Goal: Check status: Check status

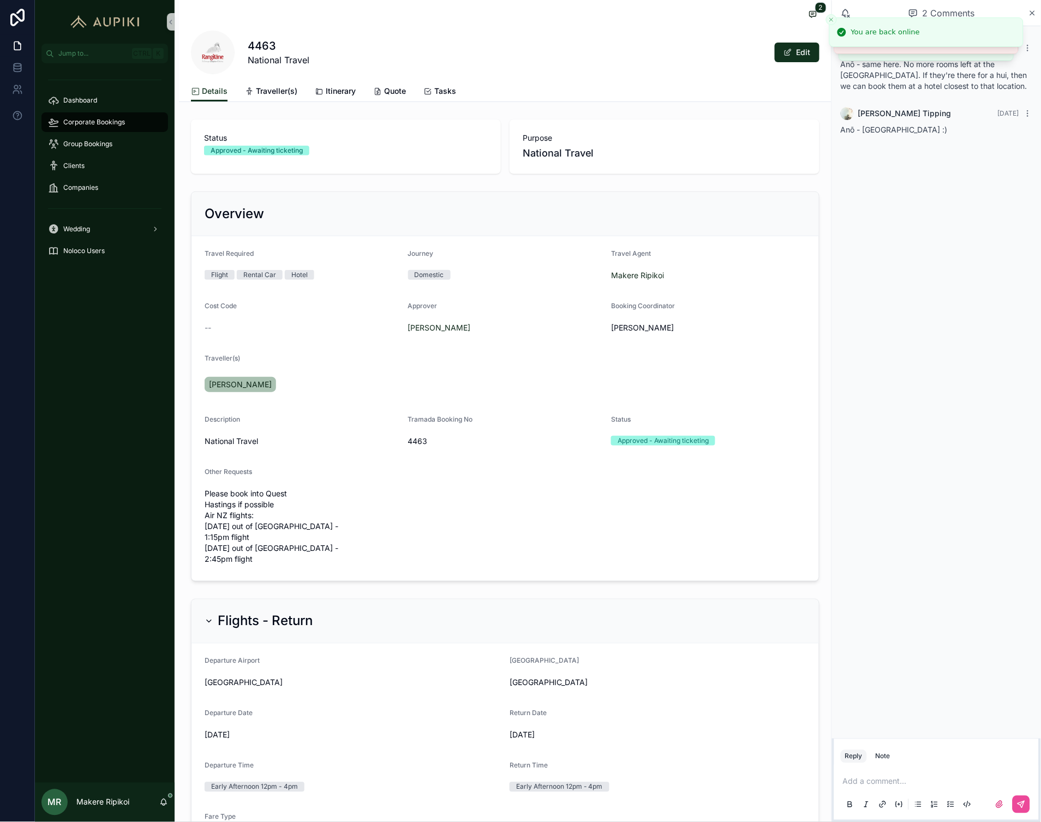
scroll to position [182, 0]
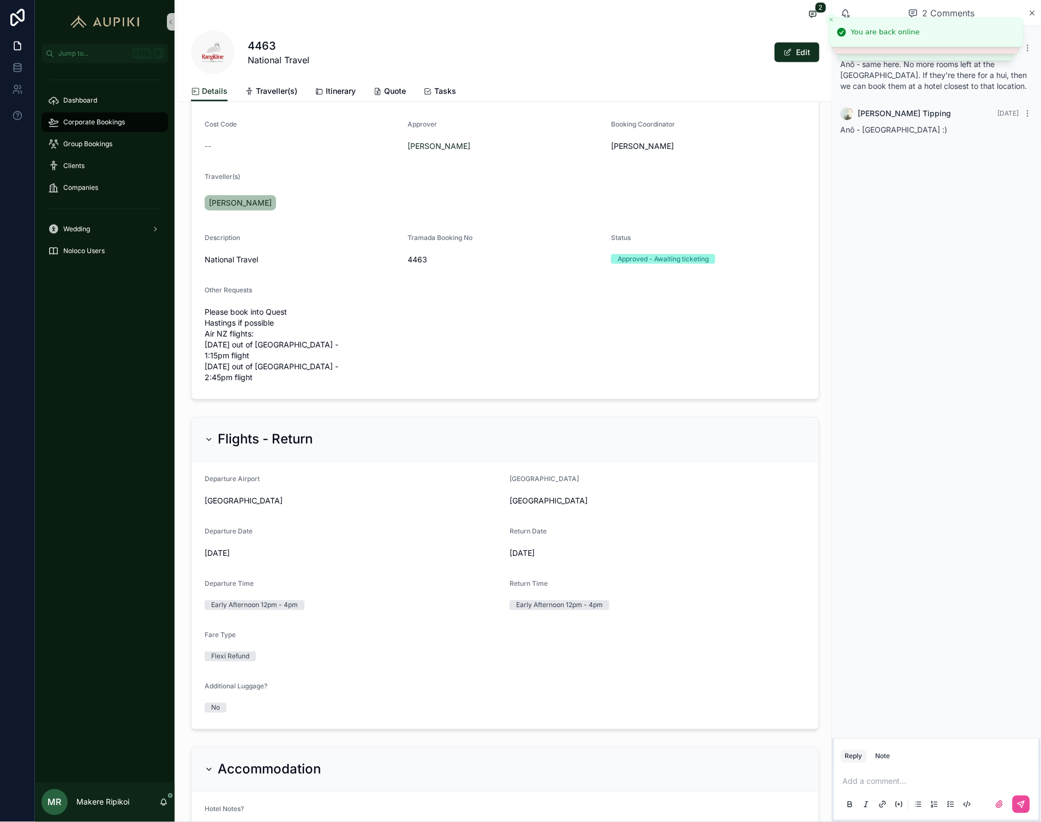
click at [83, 118] on span "Corporate Bookings" at bounding box center [94, 122] width 62 height 9
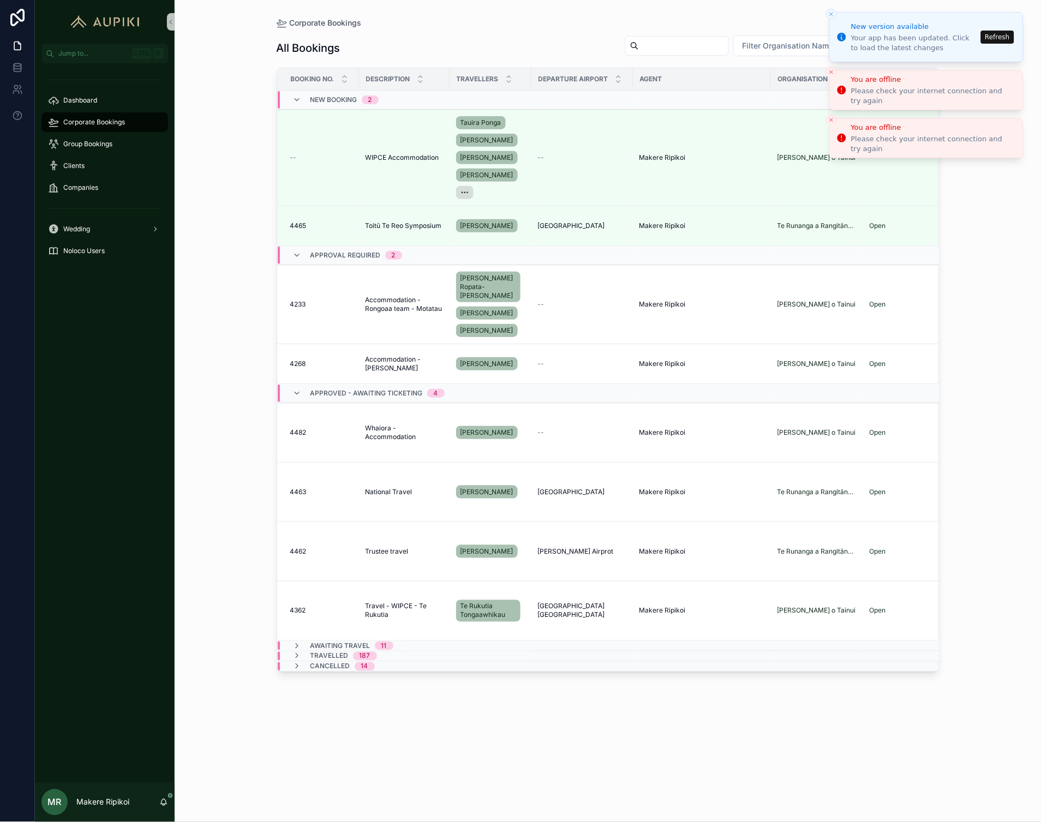
click at [1000, 35] on button "Refresh" at bounding box center [997, 37] width 33 height 13
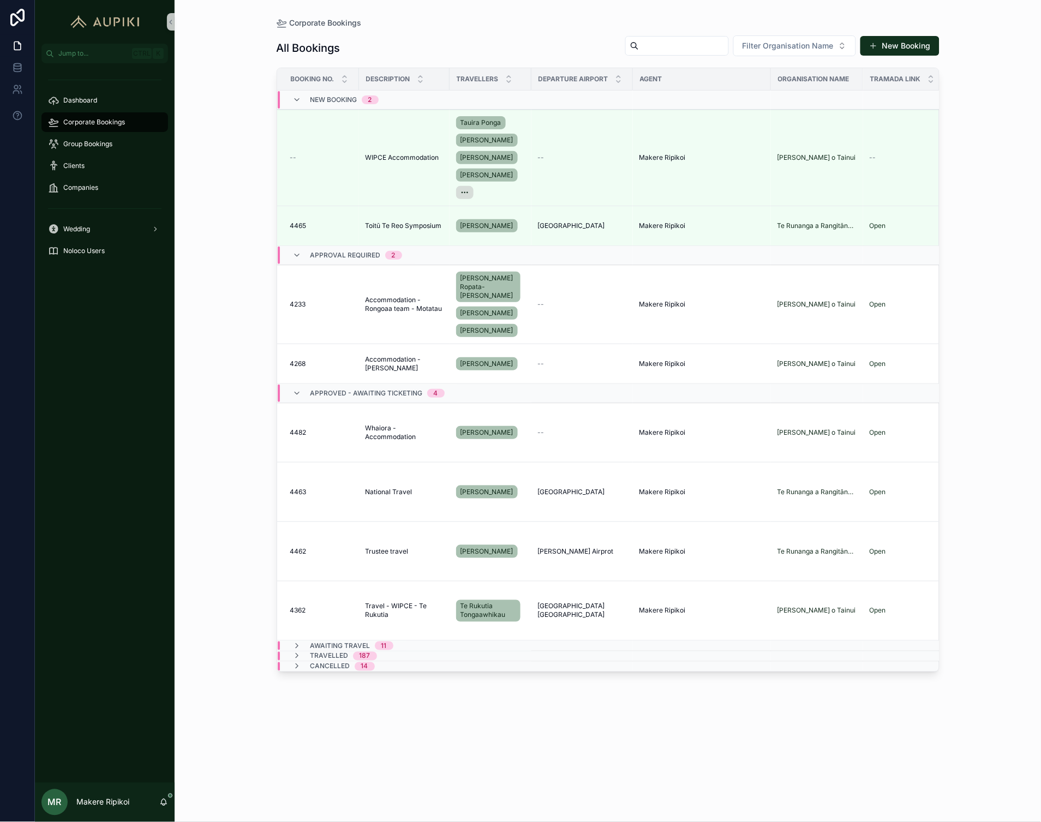
drag, startPoint x: 210, startPoint y: 402, endPoint x: 218, endPoint y: 398, distance: 8.8
click at [210, 402] on div "Corporate Bookings All Bookings Filter Organisation Name New Booking Booking No…" at bounding box center [608, 411] width 867 height 822
click at [382, 361] on span "Accommodation - [PERSON_NAME]" at bounding box center [404, 363] width 77 height 17
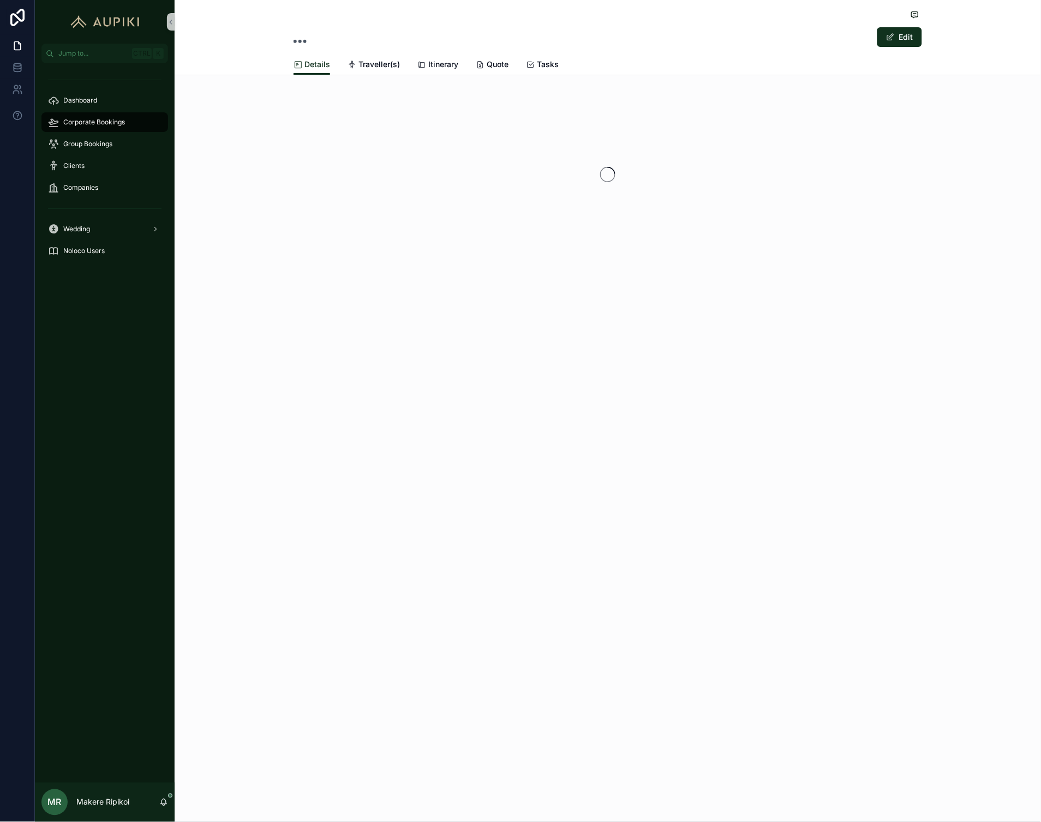
click at [117, 119] on span "Corporate Bookings" at bounding box center [94, 122] width 62 height 9
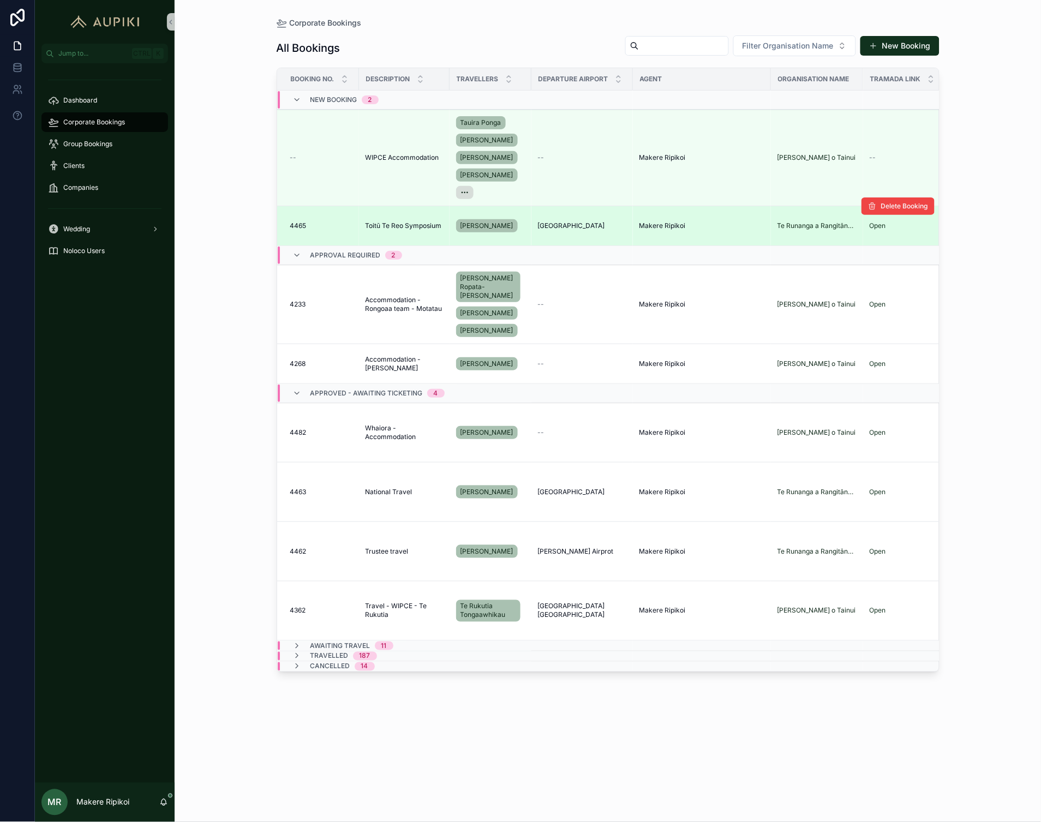
click at [407, 228] on span "Toitū Te Reo Symposium" at bounding box center [404, 226] width 76 height 9
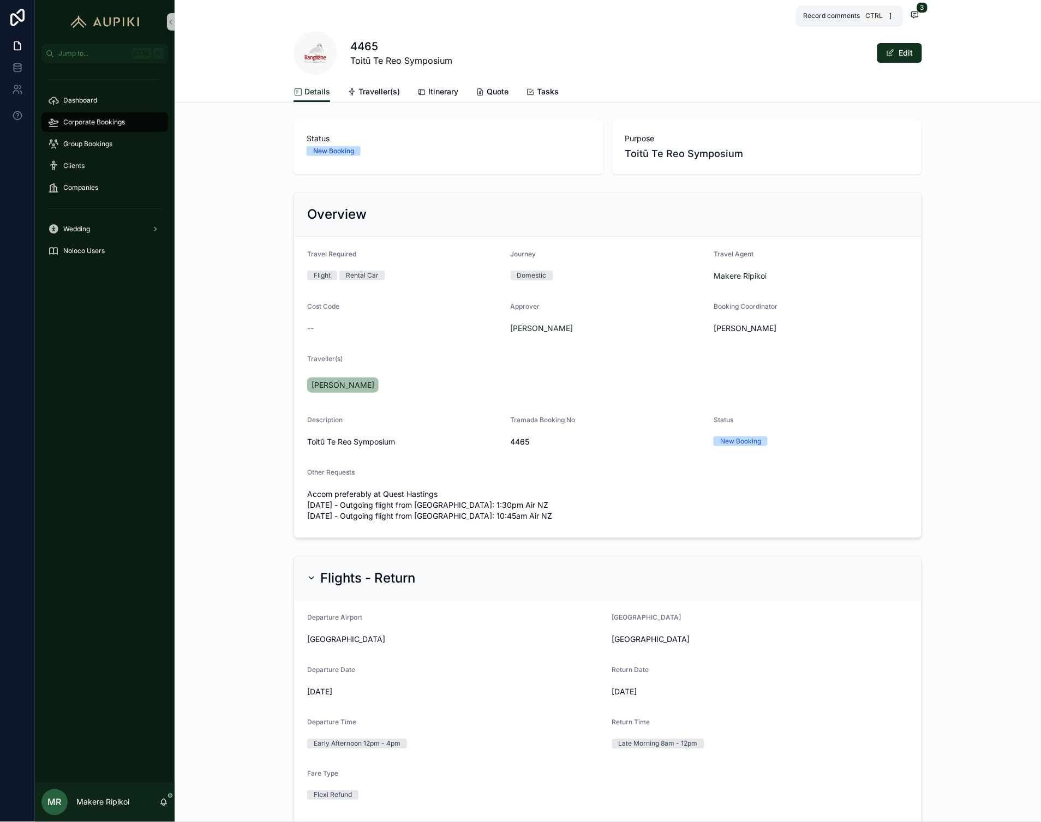
click at [911, 15] on icon "scrollable content" at bounding box center [915, 14] width 9 height 9
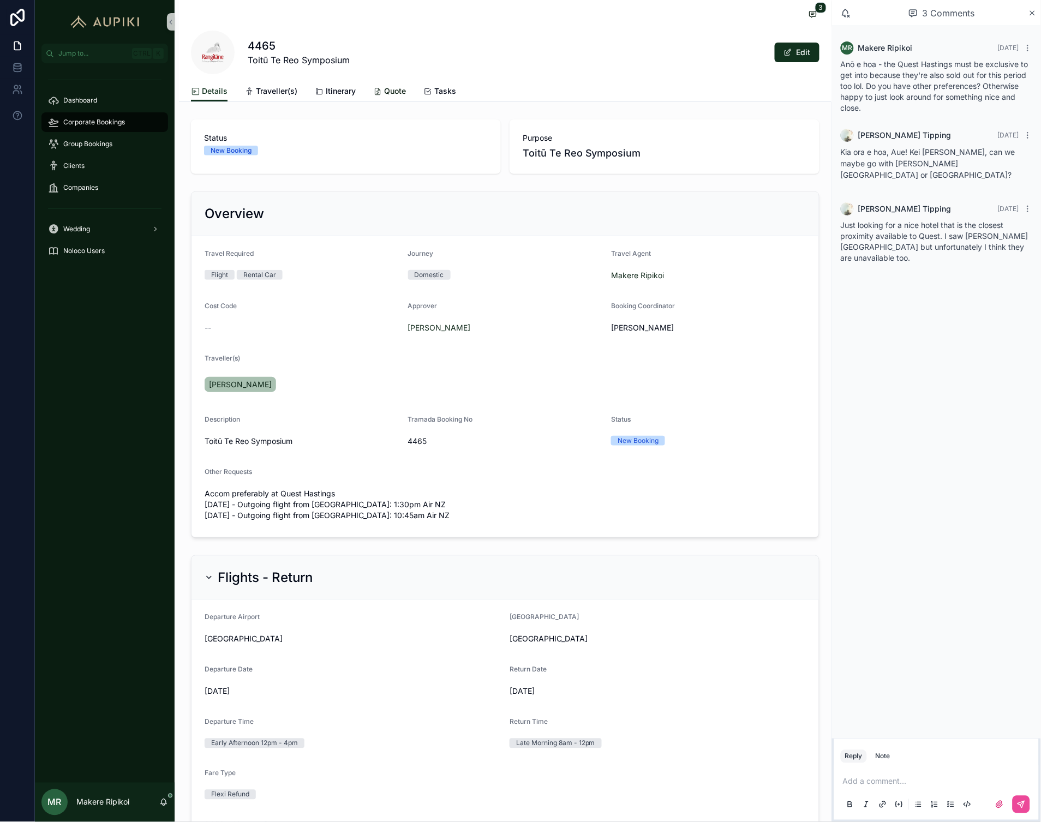
click at [394, 96] on span "Quote" at bounding box center [395, 91] width 22 height 11
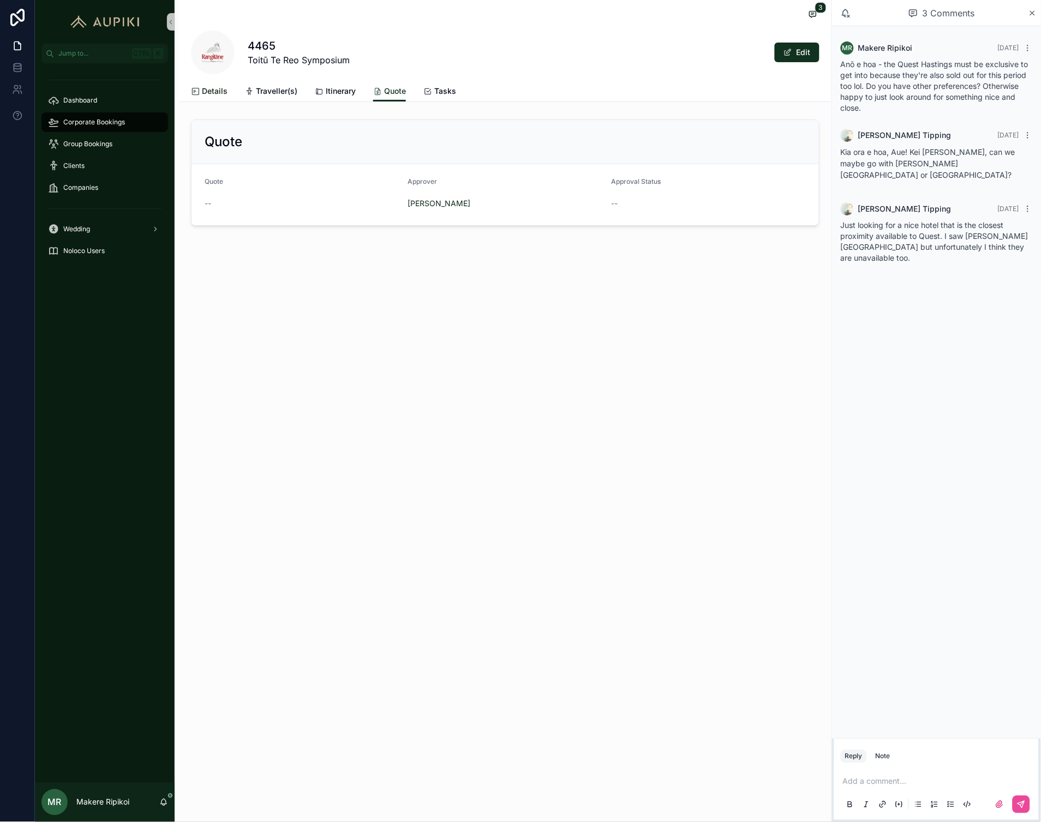
drag, startPoint x: 225, startPoint y: 95, endPoint x: 217, endPoint y: 96, distance: 8.3
click at [225, 94] on span "Details" at bounding box center [215, 91] width 26 height 11
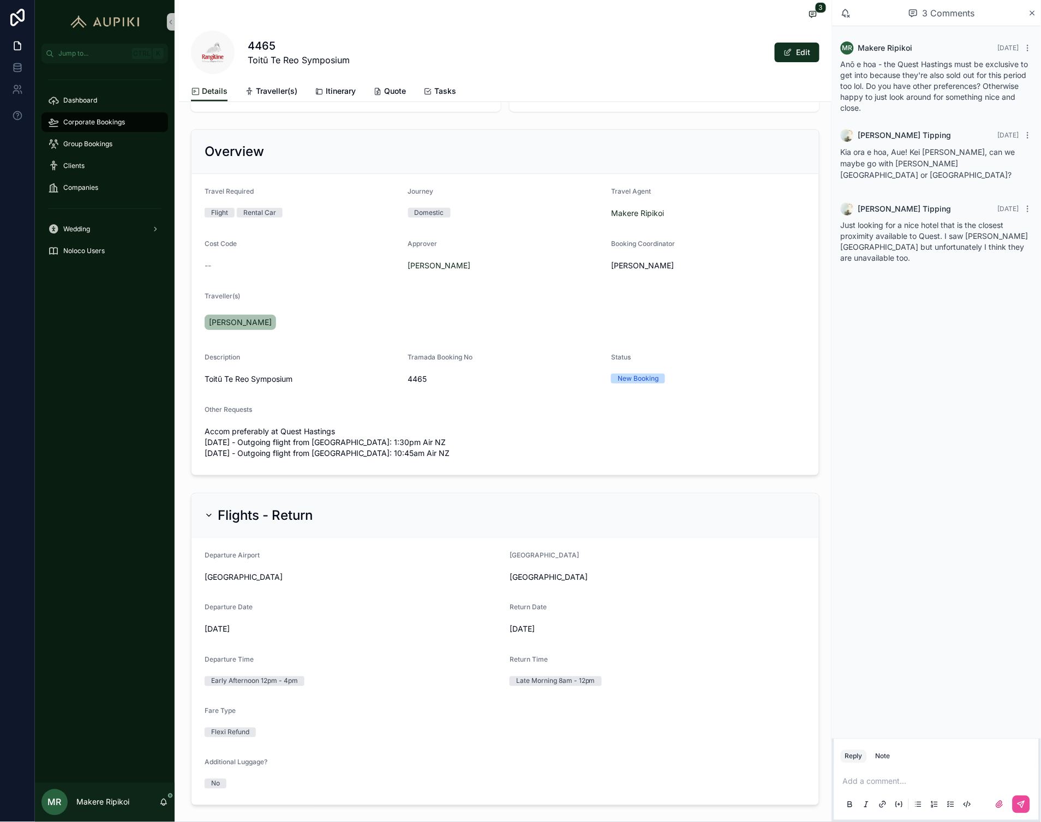
scroll to position [121, 0]
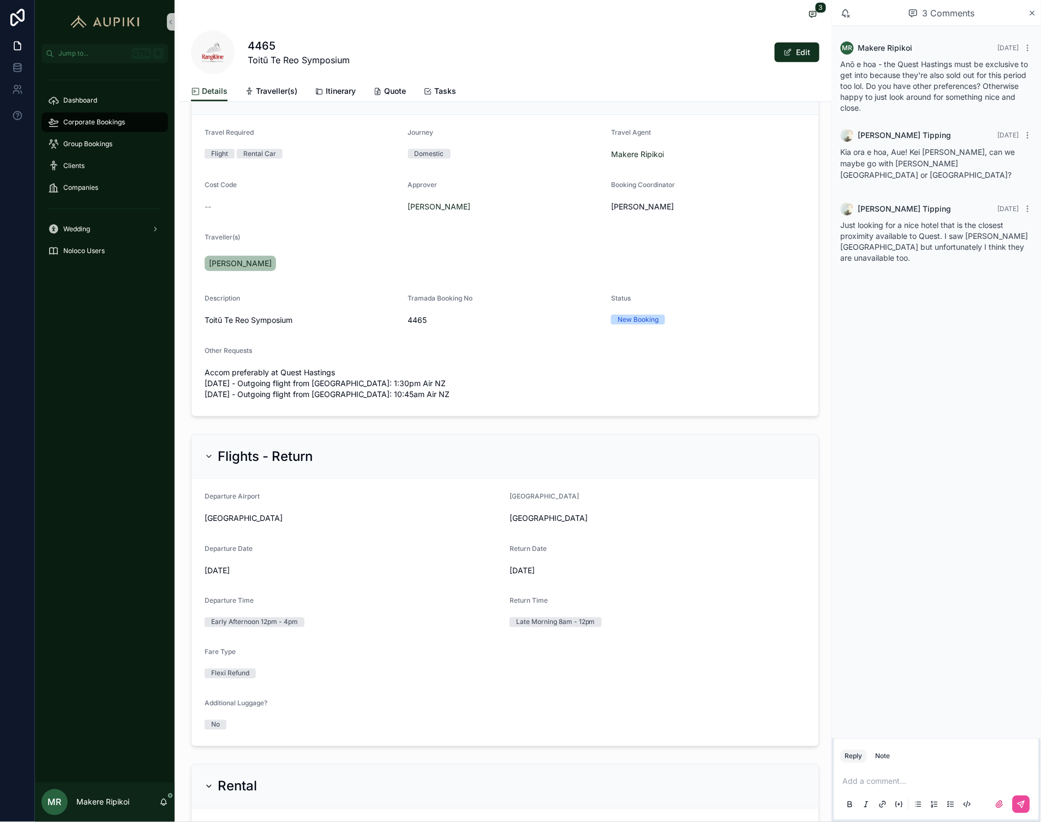
click at [76, 121] on span "Corporate Bookings" at bounding box center [94, 122] width 62 height 9
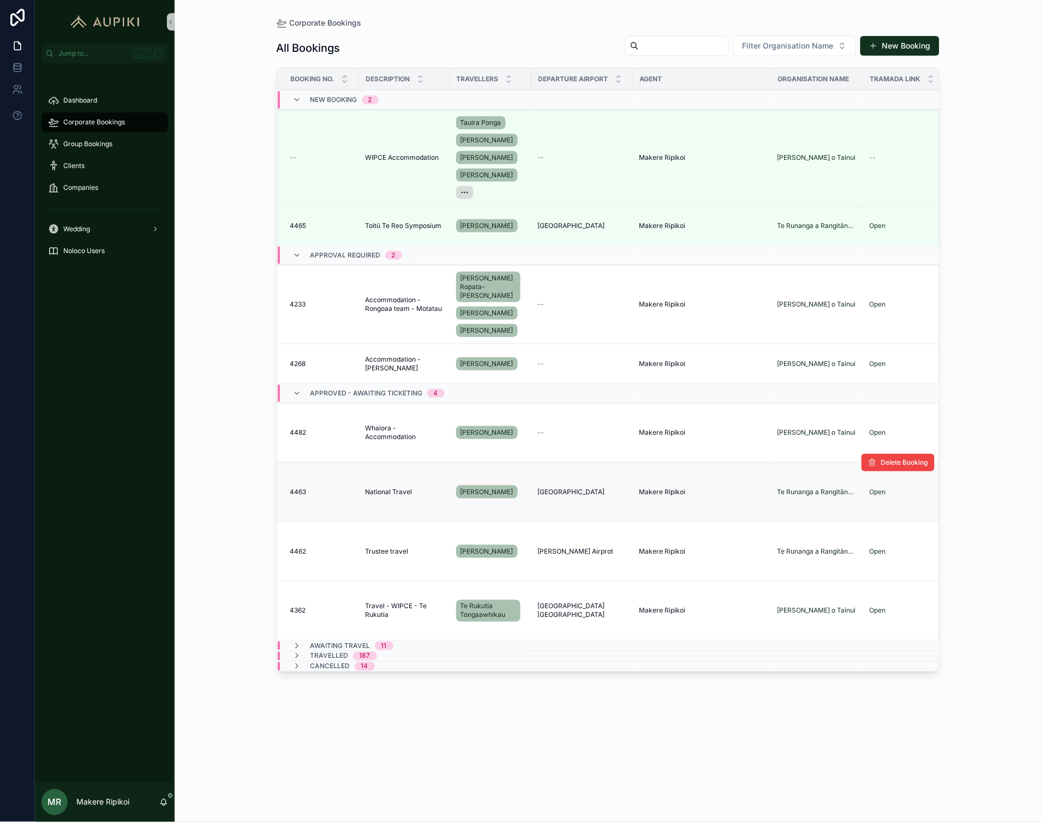
click at [397, 488] on span "National Travel" at bounding box center [389, 492] width 47 height 9
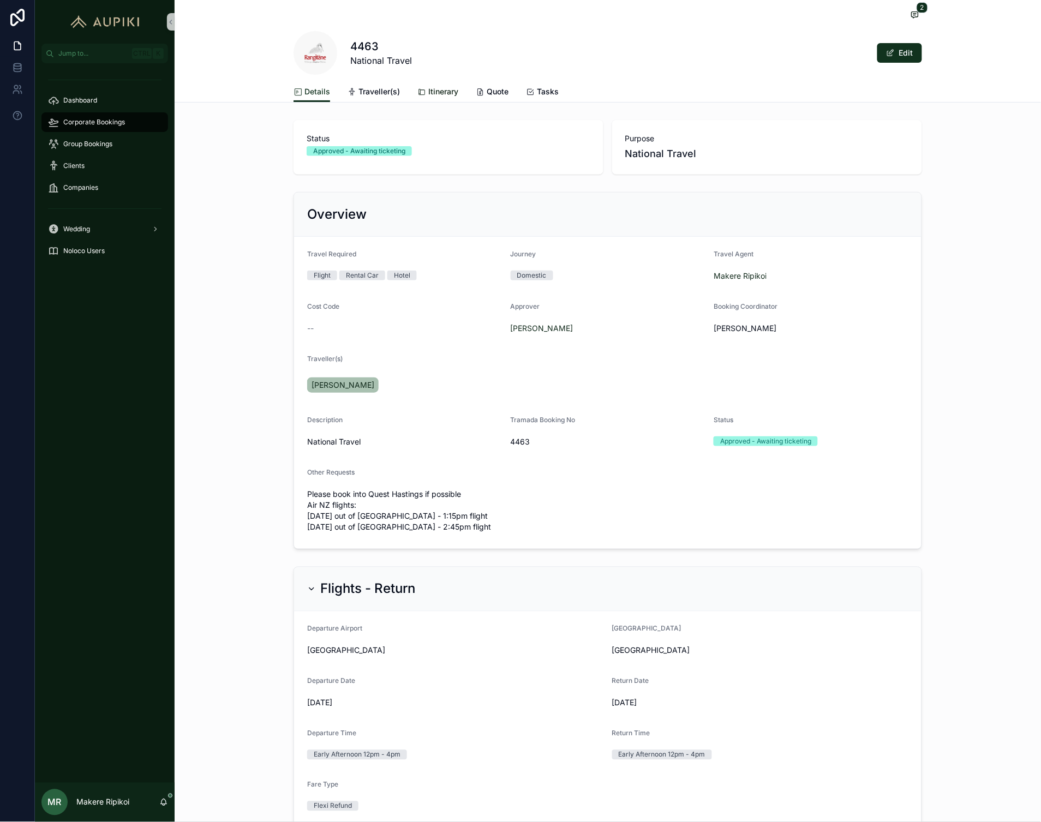
click at [446, 95] on span "Itinerary" at bounding box center [443, 91] width 30 height 11
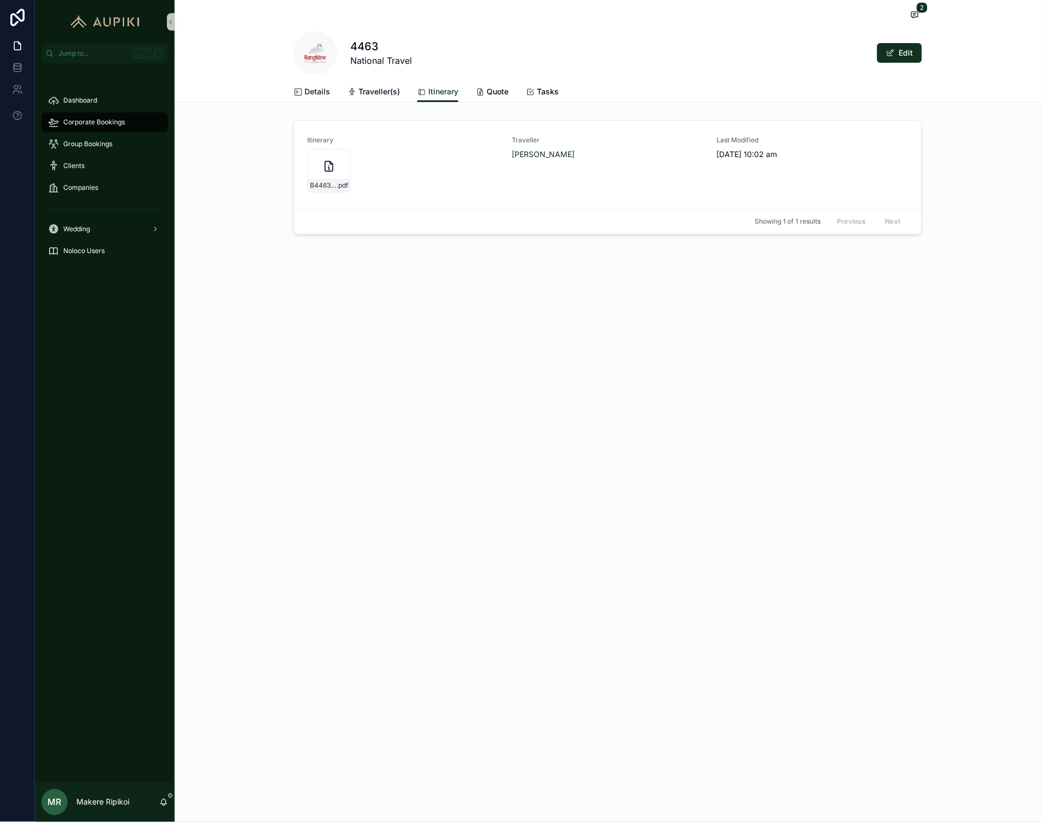
click at [313, 95] on span "Details" at bounding box center [317, 91] width 26 height 11
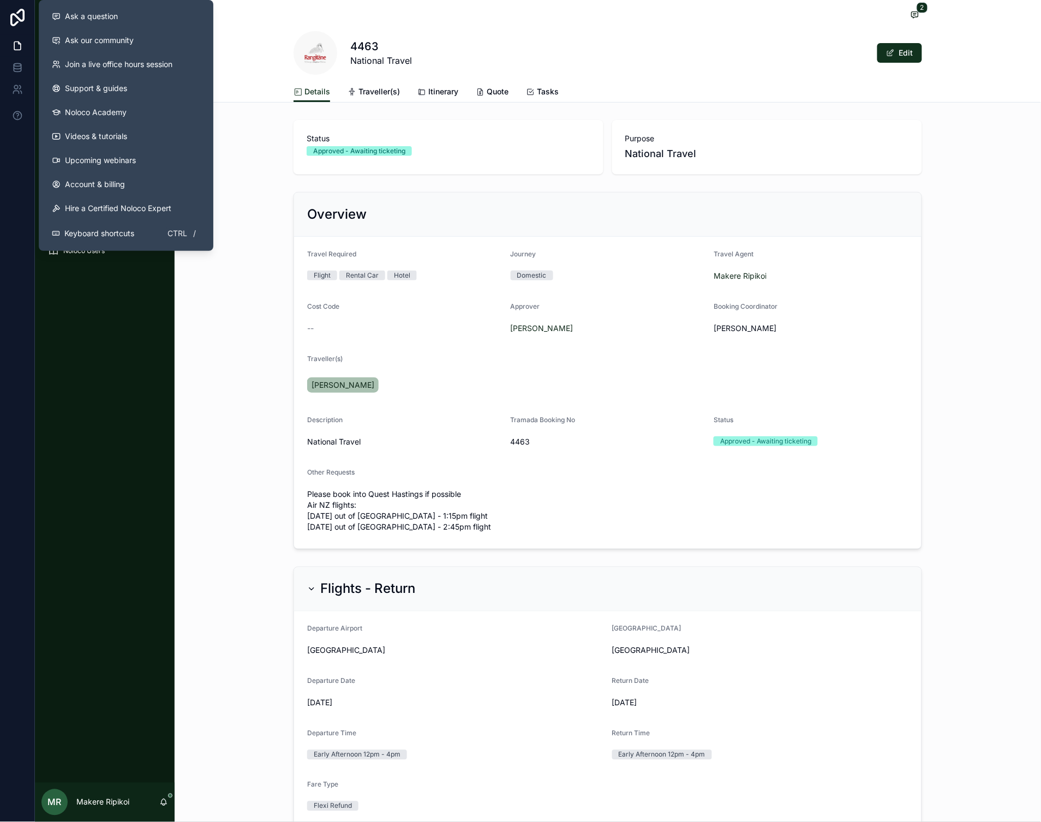
click at [266, 458] on div "Overview Travel Required Flight Rental Car Hotel Journey Domestic Travel Agent …" at bounding box center [608, 371] width 867 height 366
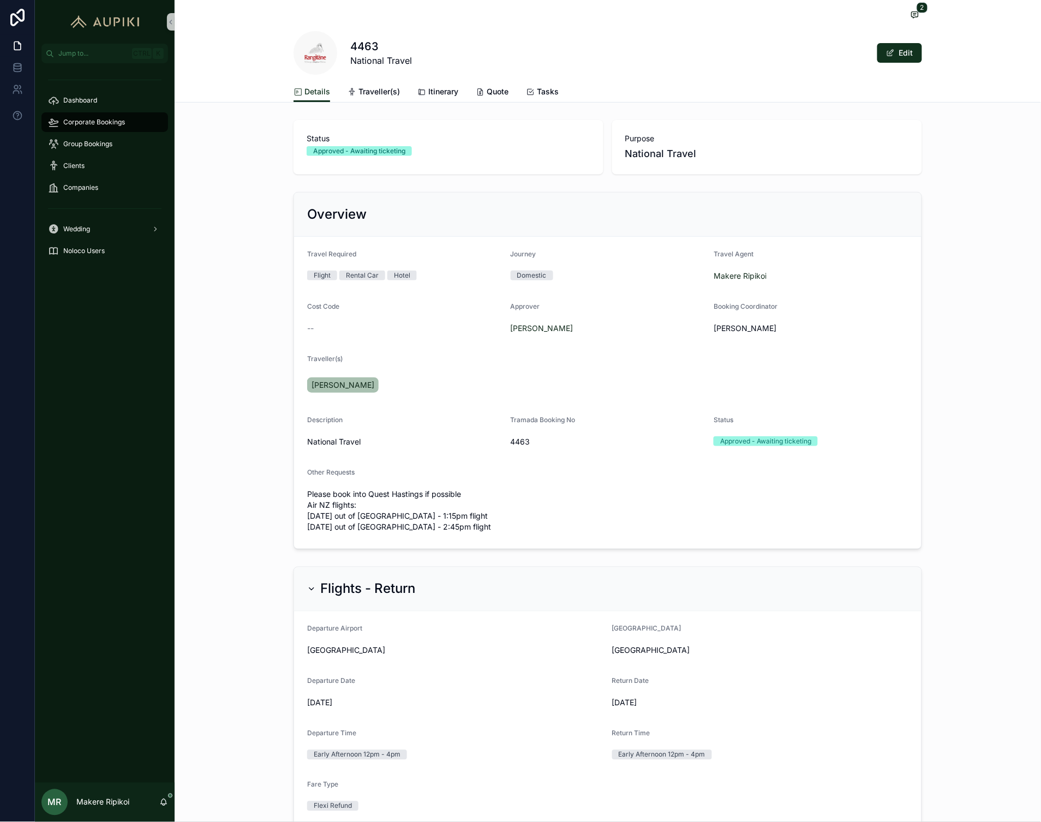
click at [117, 121] on span "Corporate Bookings" at bounding box center [94, 122] width 62 height 9
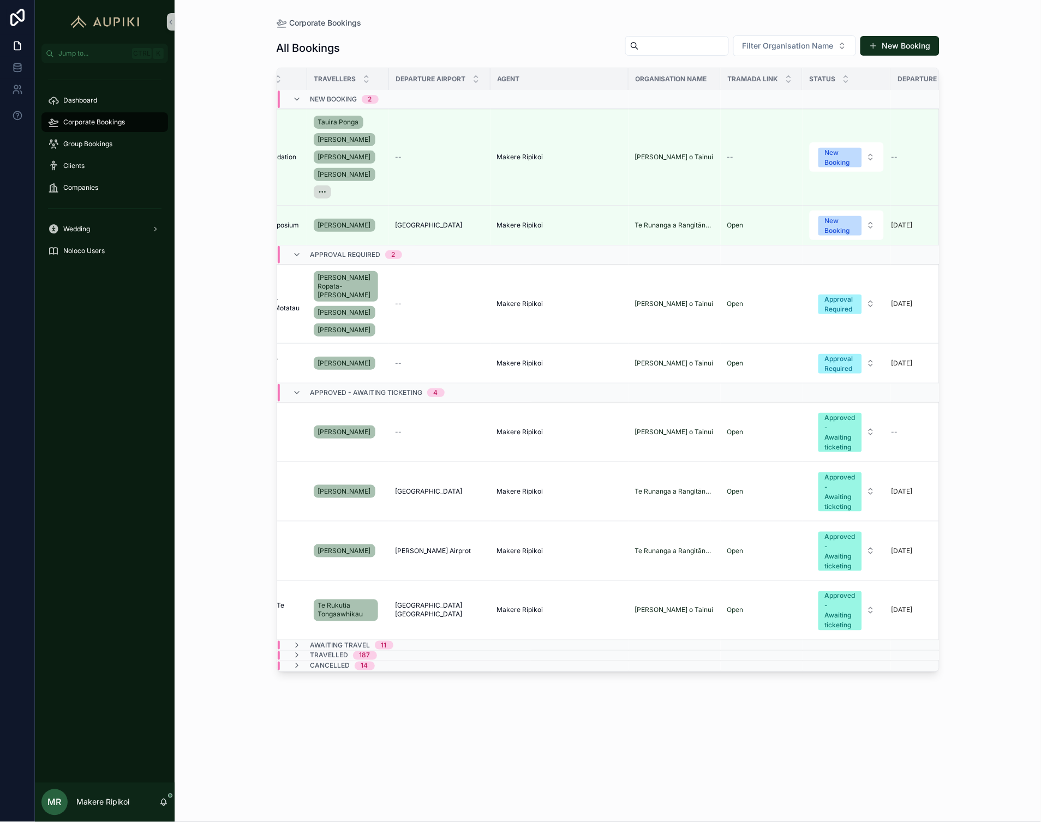
scroll to position [1, 150]
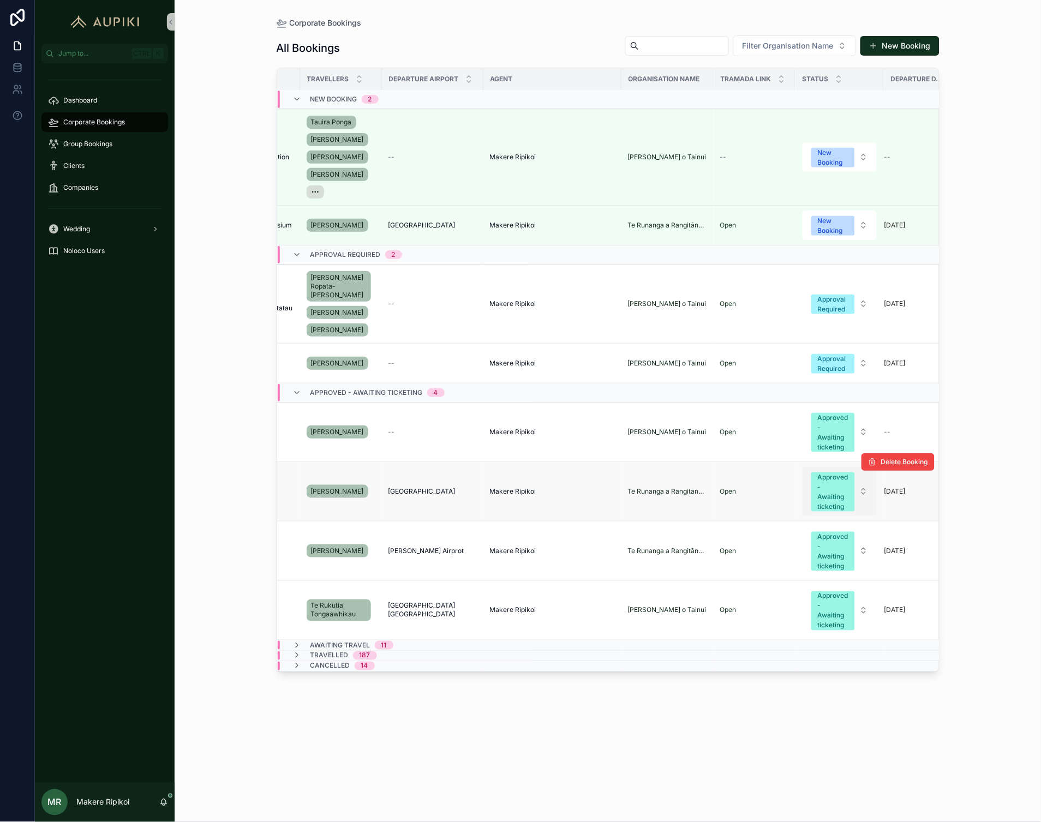
click at [825, 497] on div "Approved - Awaiting ticketing" at bounding box center [833, 492] width 31 height 39
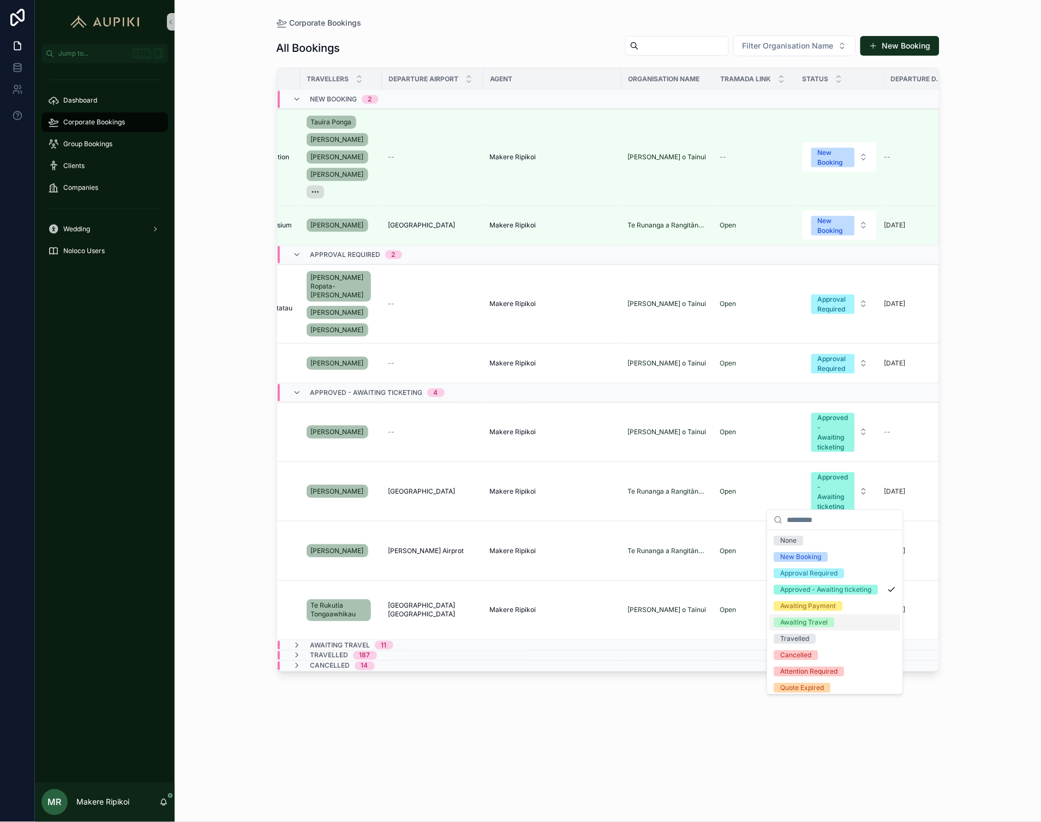
click at [800, 628] on div "Awaiting Travel" at bounding box center [804, 623] width 47 height 10
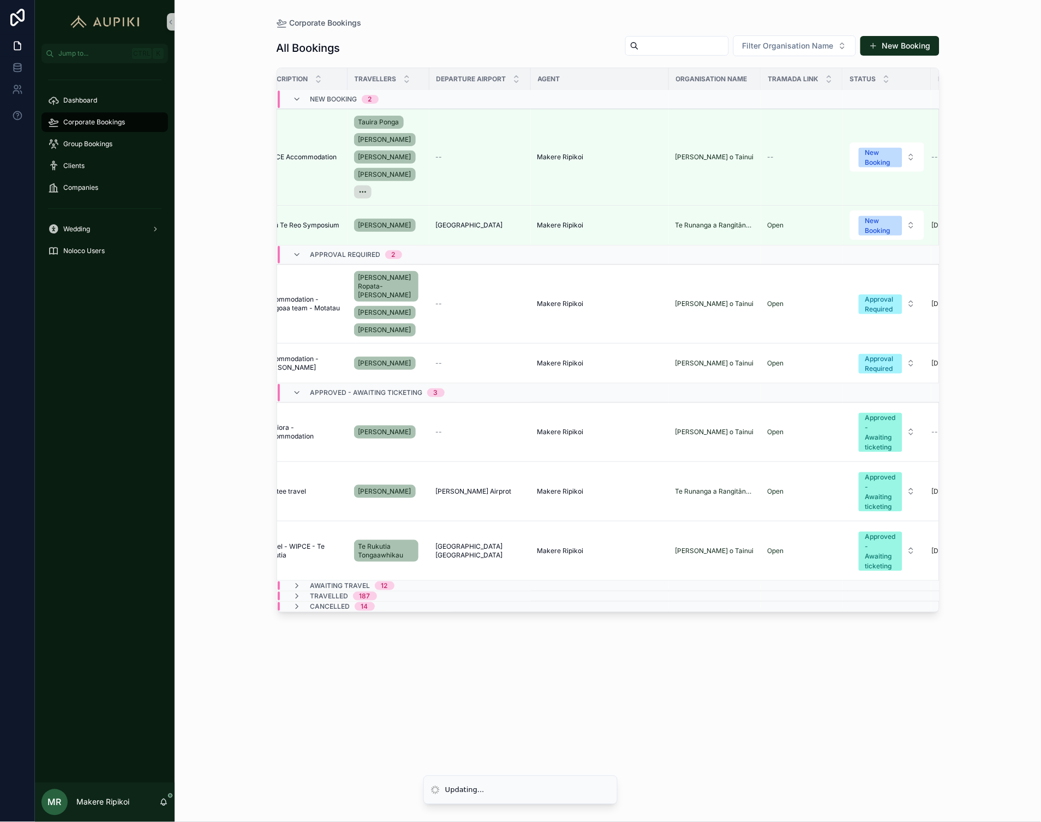
scroll to position [1, 108]
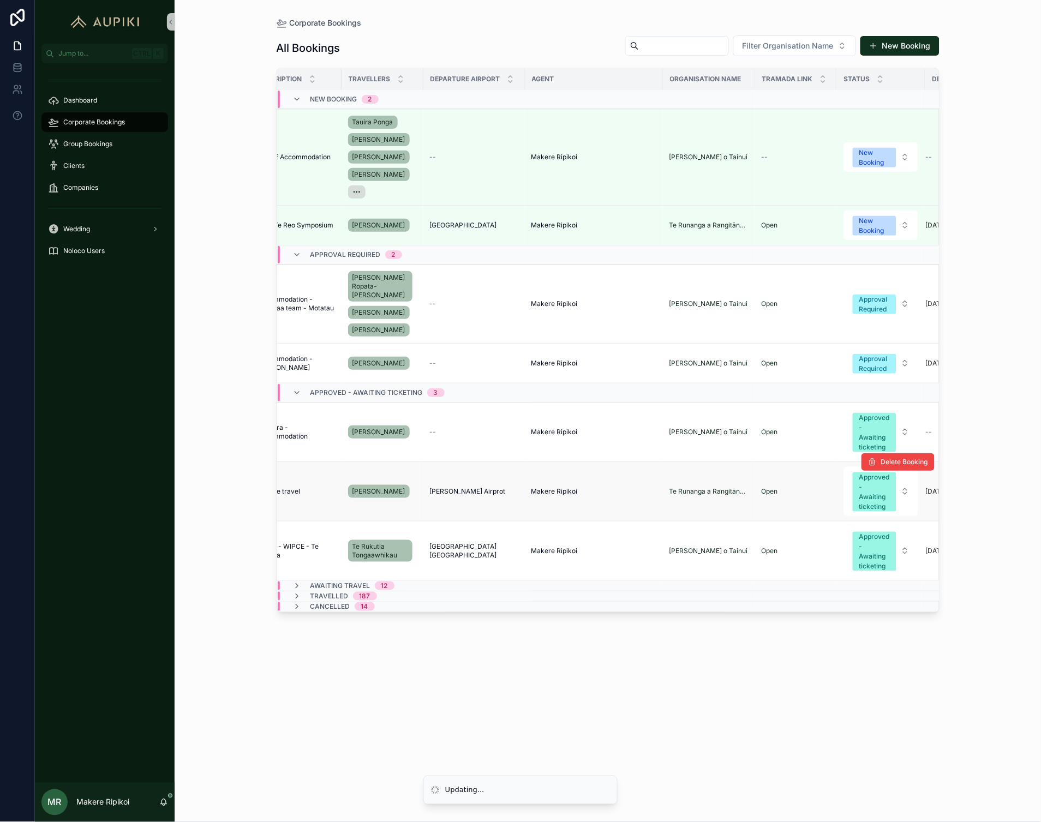
click at [318, 487] on div "Trustee travel Trustee travel" at bounding box center [296, 491] width 77 height 9
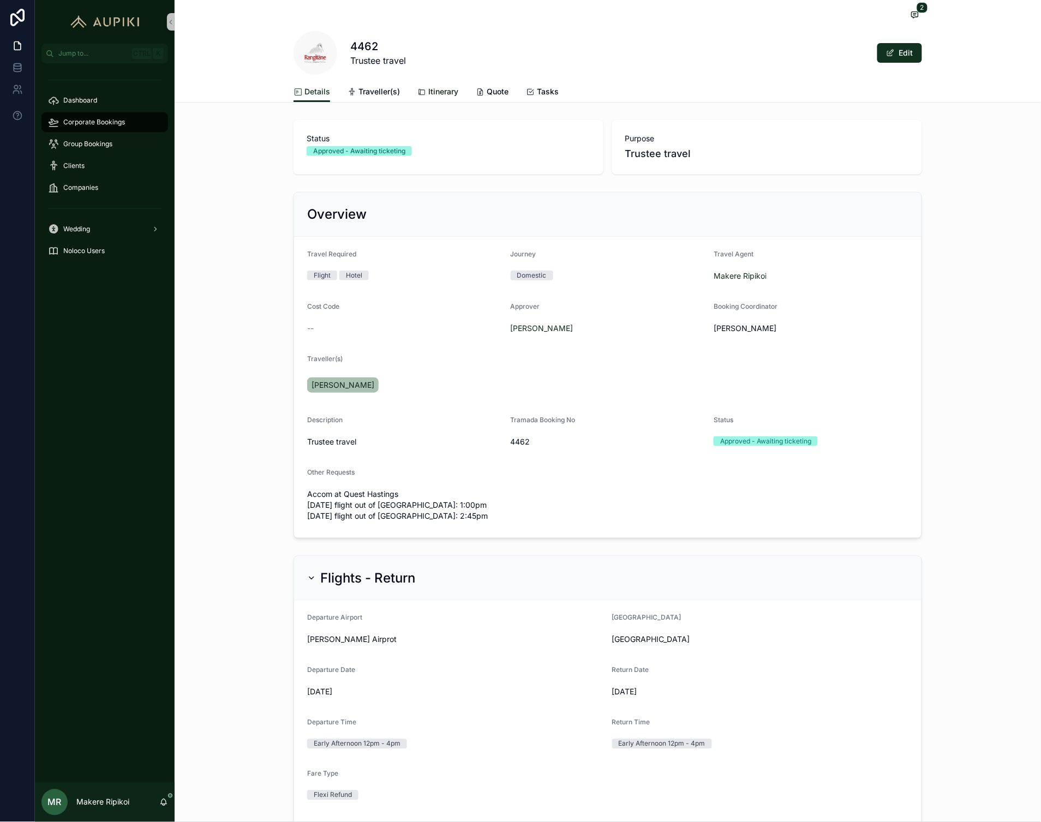
click at [441, 89] on span "Itinerary" at bounding box center [443, 91] width 30 height 11
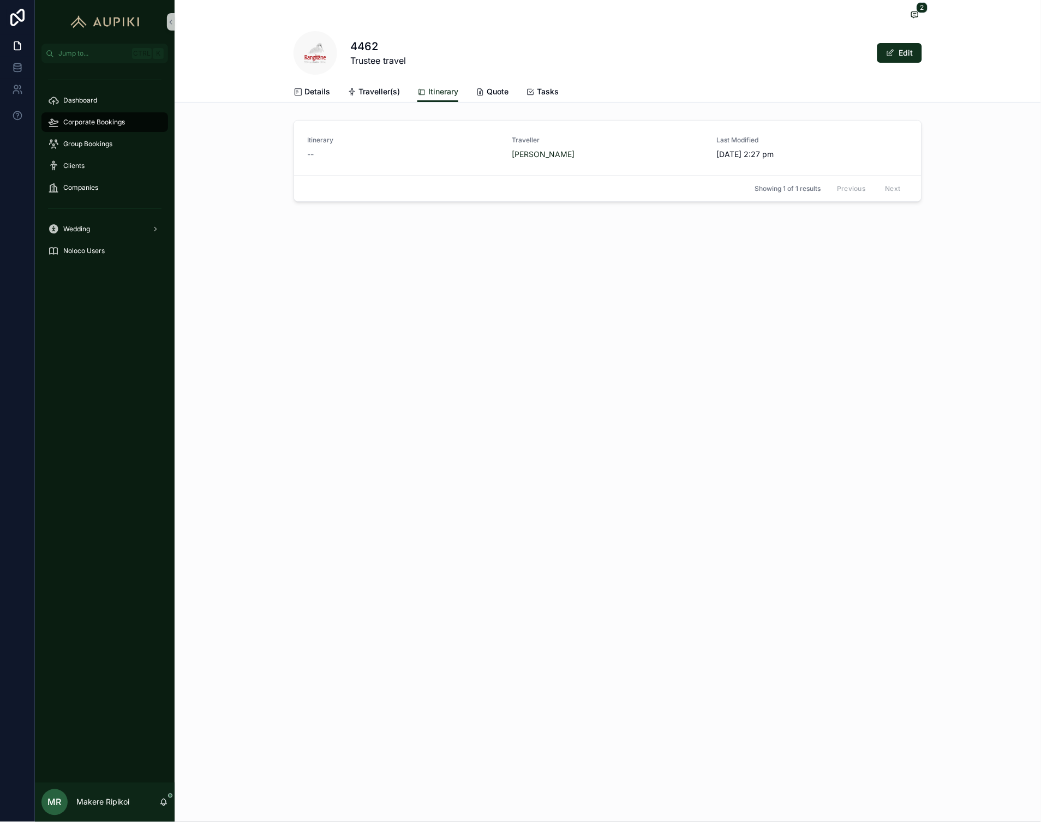
click at [109, 123] on span "Corporate Bookings" at bounding box center [94, 122] width 62 height 9
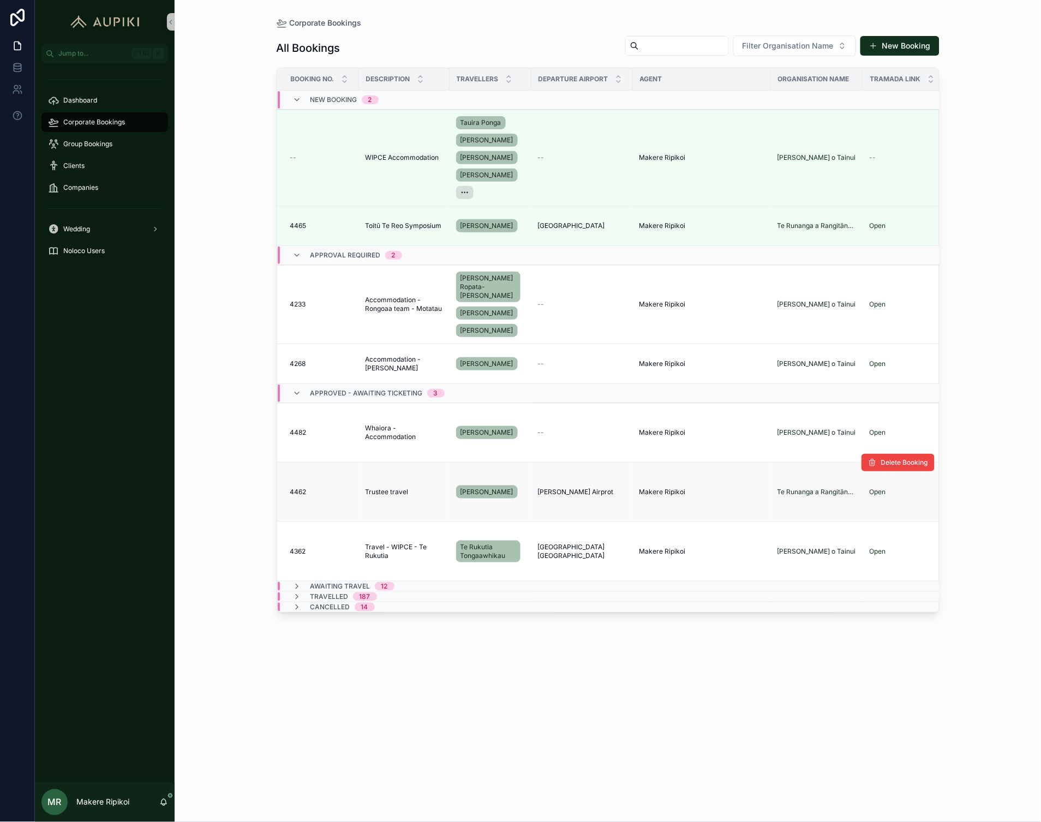
click at [359, 494] on td "Trustee travel Trustee travel" at bounding box center [404, 492] width 91 height 59
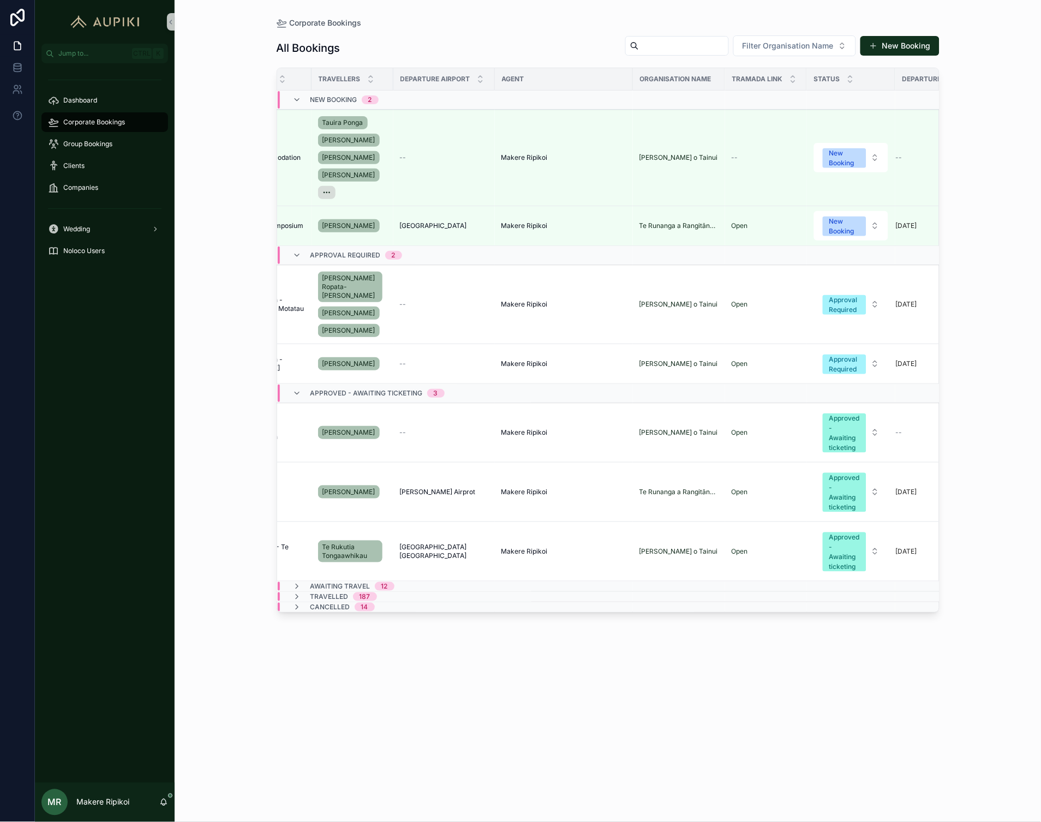
scroll to position [0, 182]
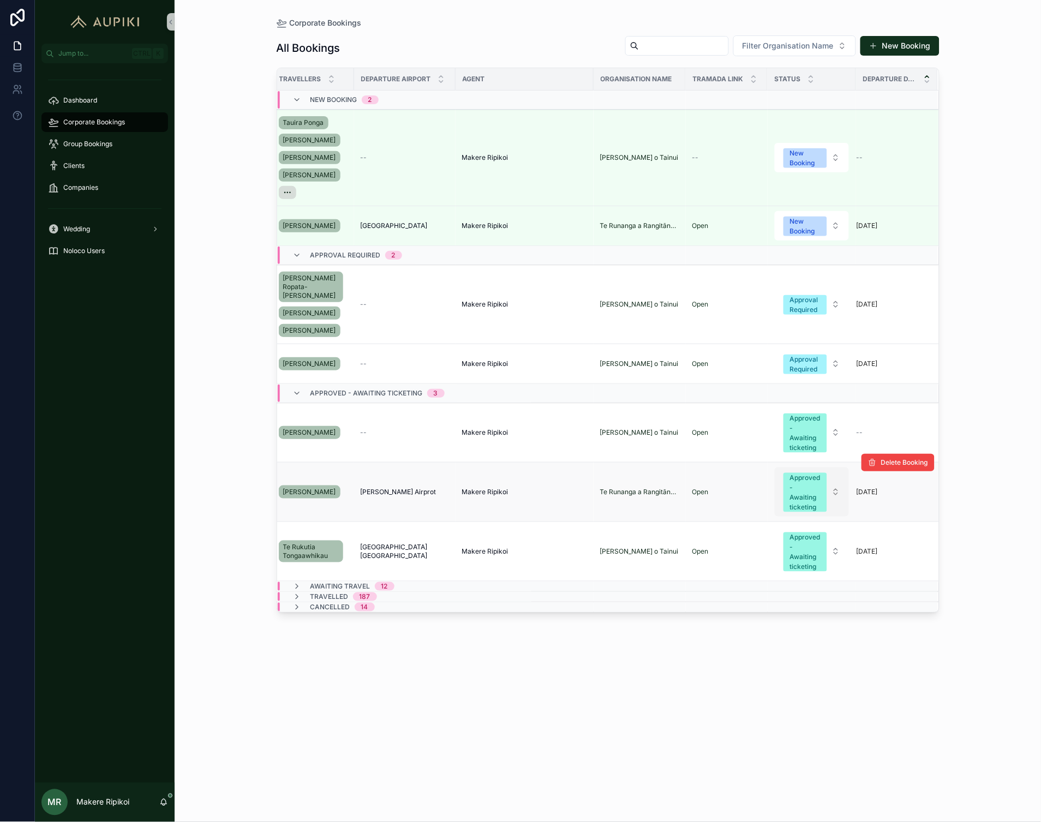
click at [803, 484] on div "Approved - Awaiting ticketing" at bounding box center [805, 492] width 31 height 39
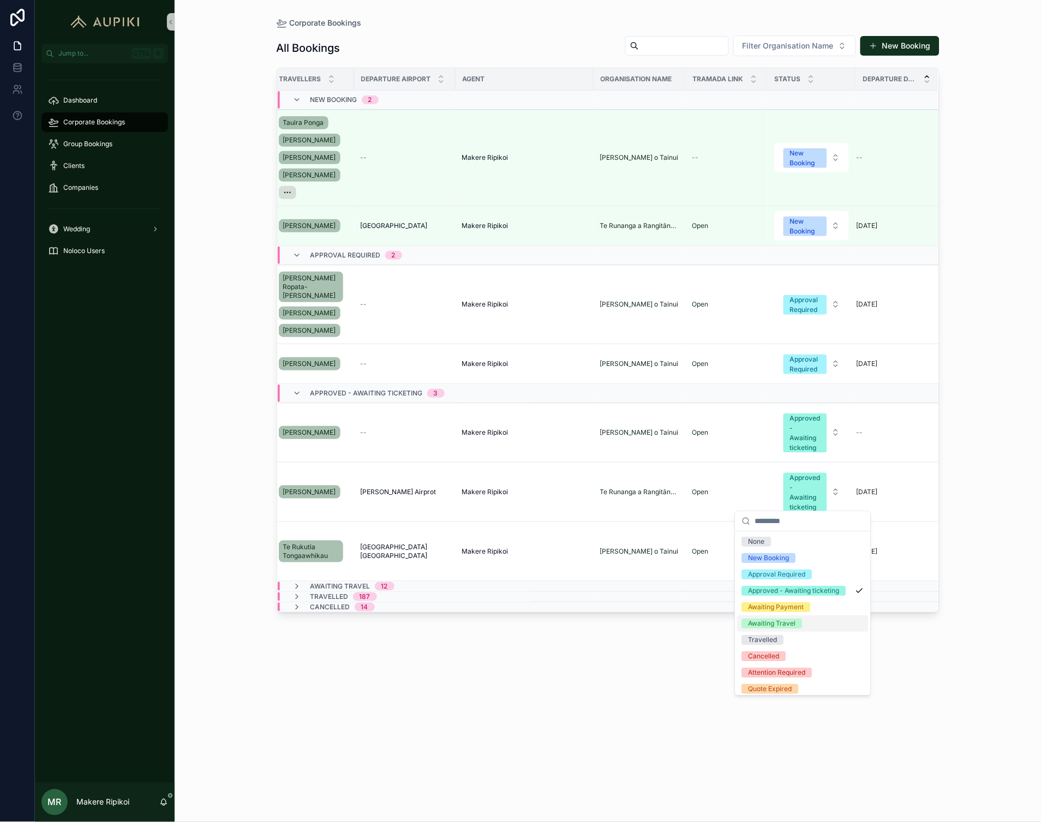
click at [785, 629] on div "Awaiting Travel" at bounding box center [772, 624] width 47 height 10
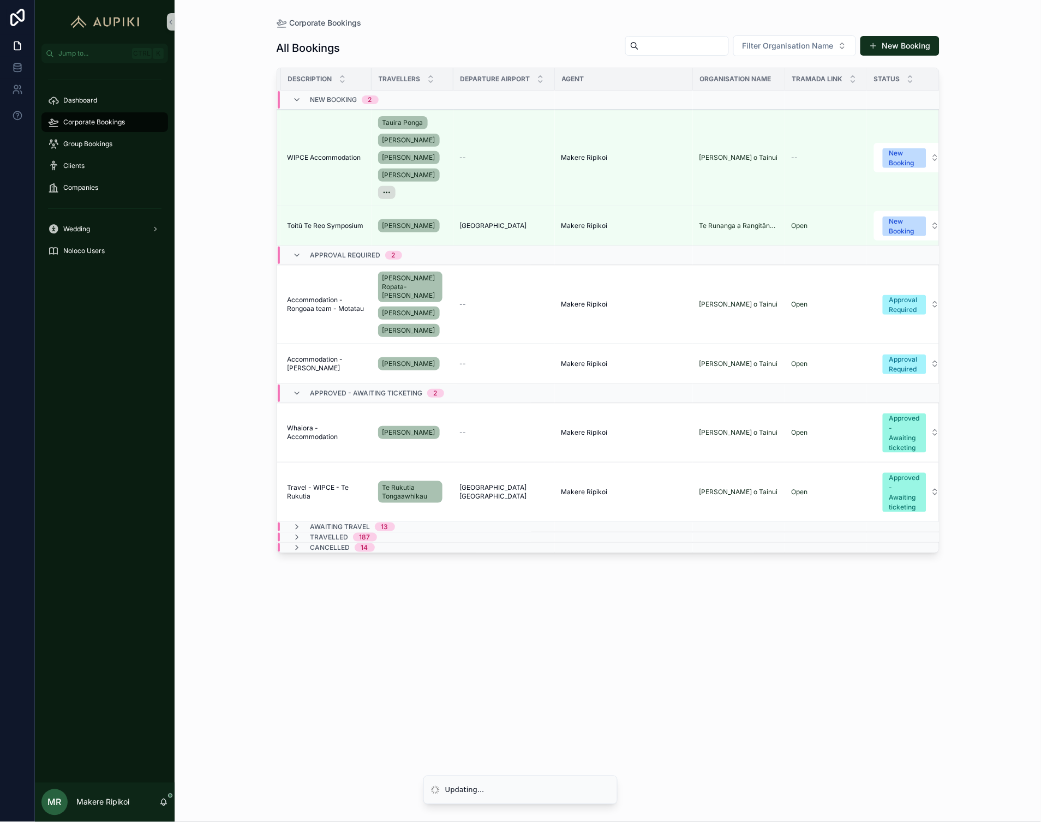
scroll to position [0, 7]
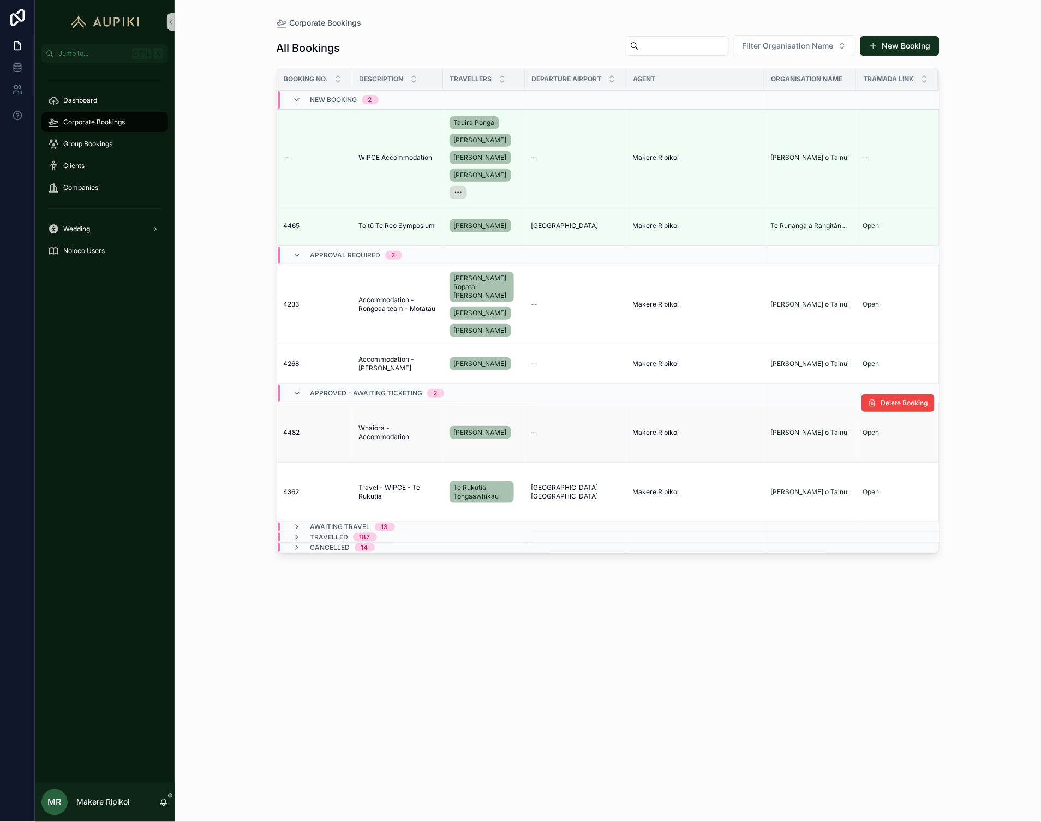
click at [383, 424] on span "Whaiora - Accommodation" at bounding box center [397, 432] width 77 height 17
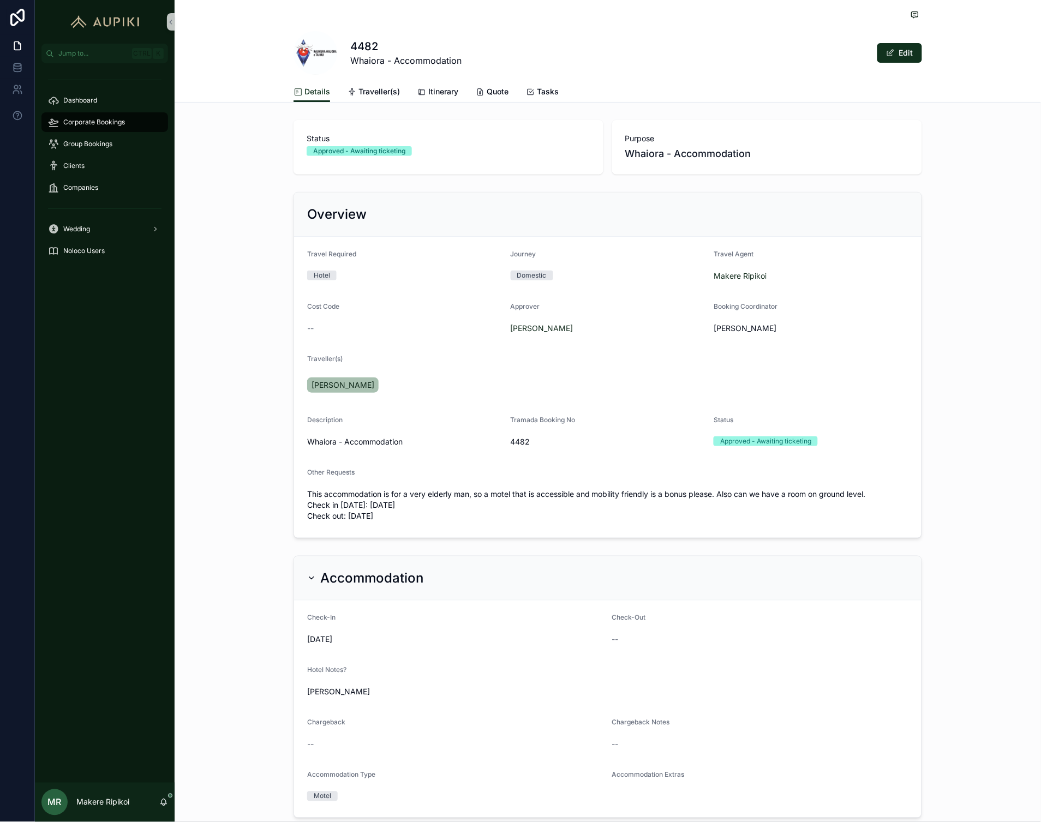
click at [88, 121] on span "Corporate Bookings" at bounding box center [94, 122] width 62 height 9
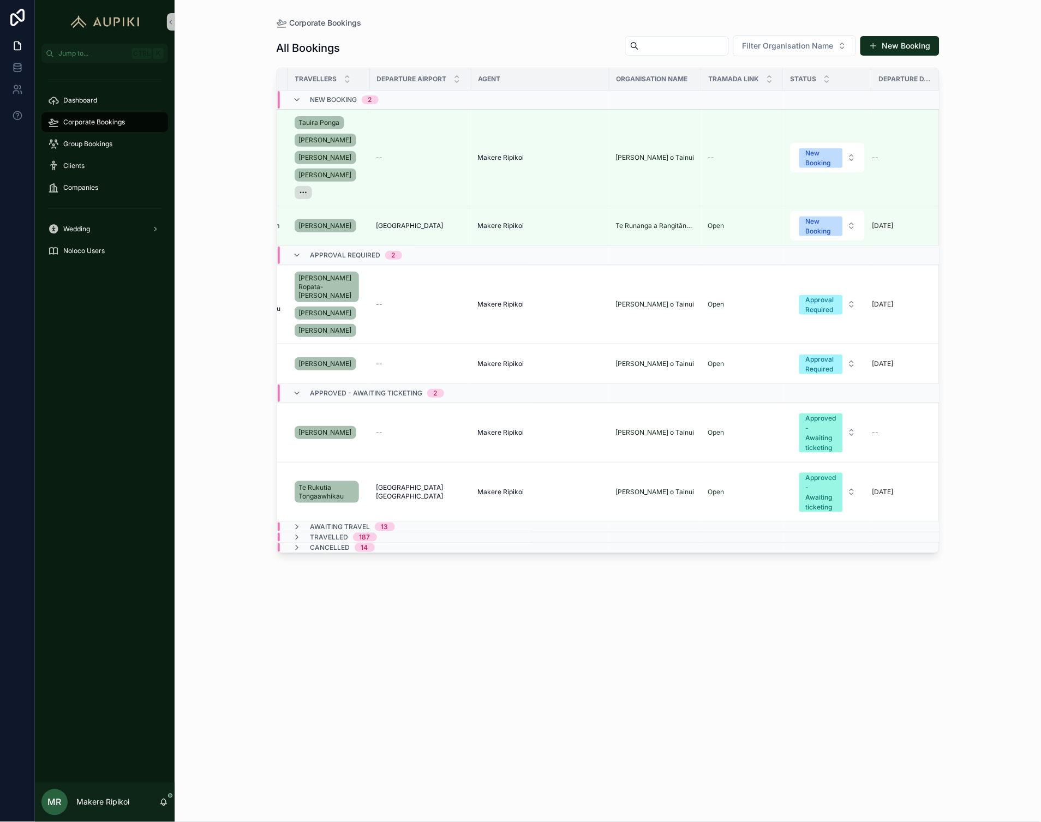
scroll to position [0, 172]
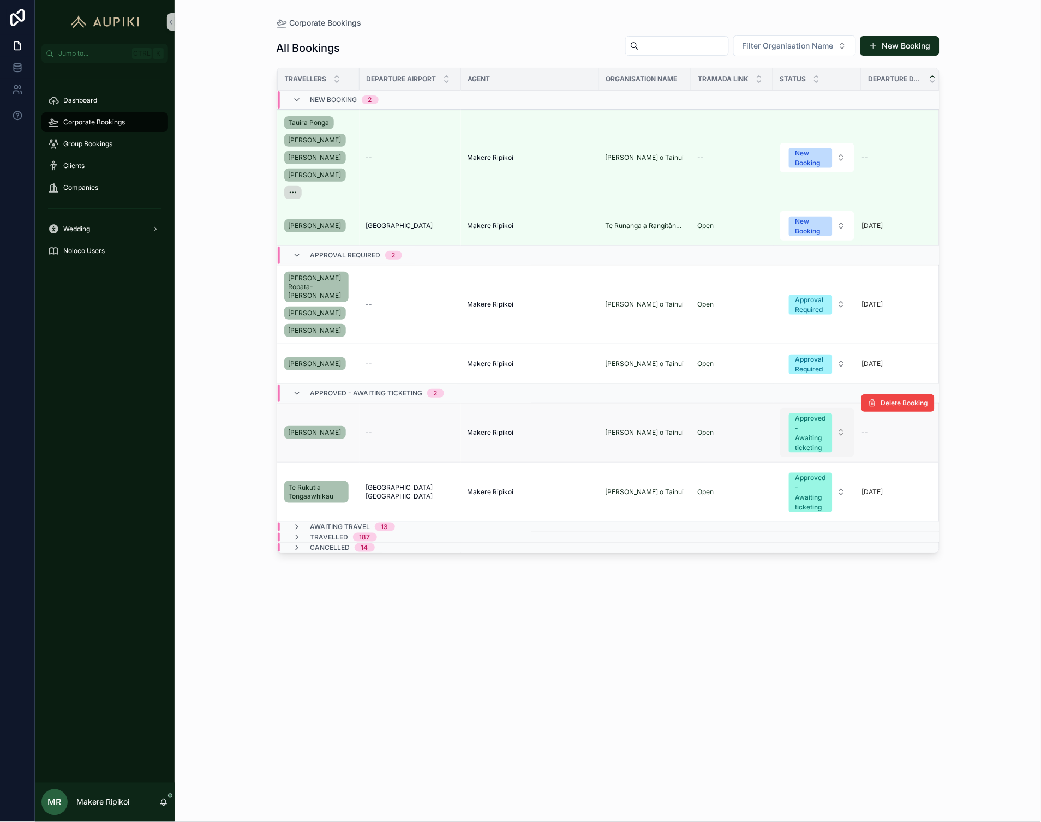
click at [808, 415] on div "Approved - Awaiting ticketing" at bounding box center [811, 433] width 31 height 39
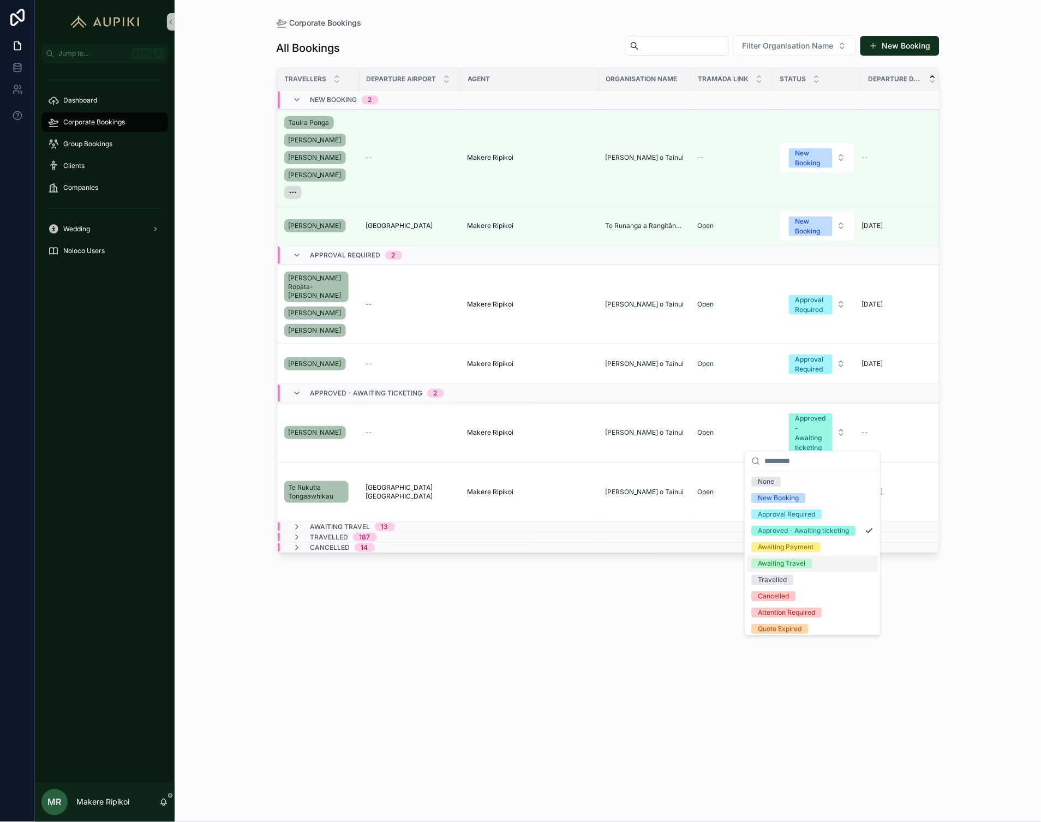
click at [780, 569] on div "Awaiting Travel" at bounding box center [781, 564] width 47 height 10
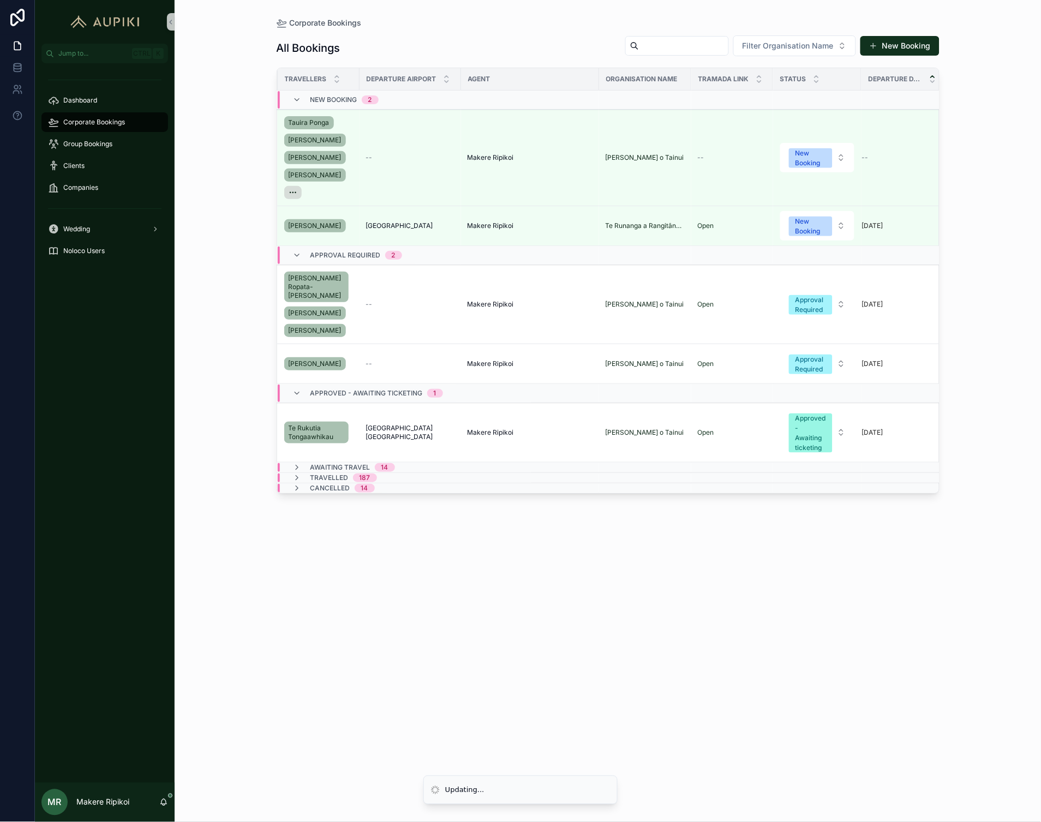
click at [438, 424] on div "[GEOGRAPHIC_DATA] [GEOGRAPHIC_DATA] [GEOGRAPHIC_DATA] [GEOGRAPHIC_DATA]" at bounding box center [410, 432] width 88 height 17
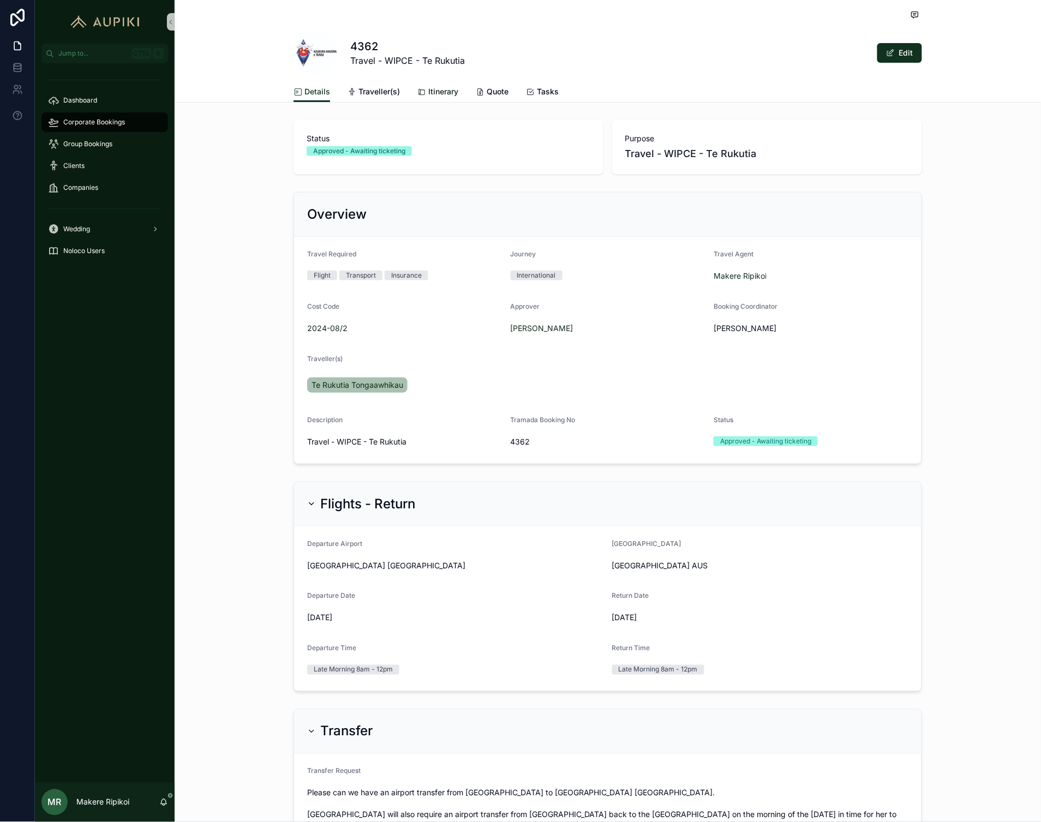
click at [446, 94] on span "Itinerary" at bounding box center [443, 91] width 30 height 11
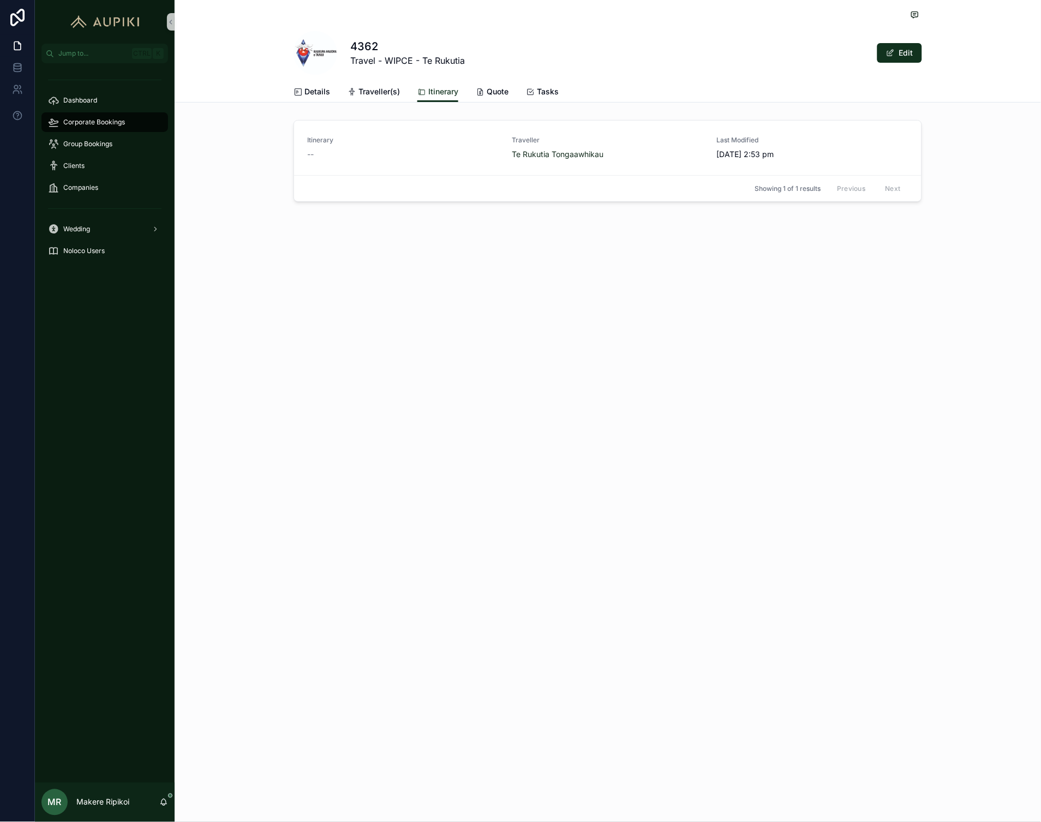
click at [91, 120] on span "Corporate Bookings" at bounding box center [94, 122] width 62 height 9
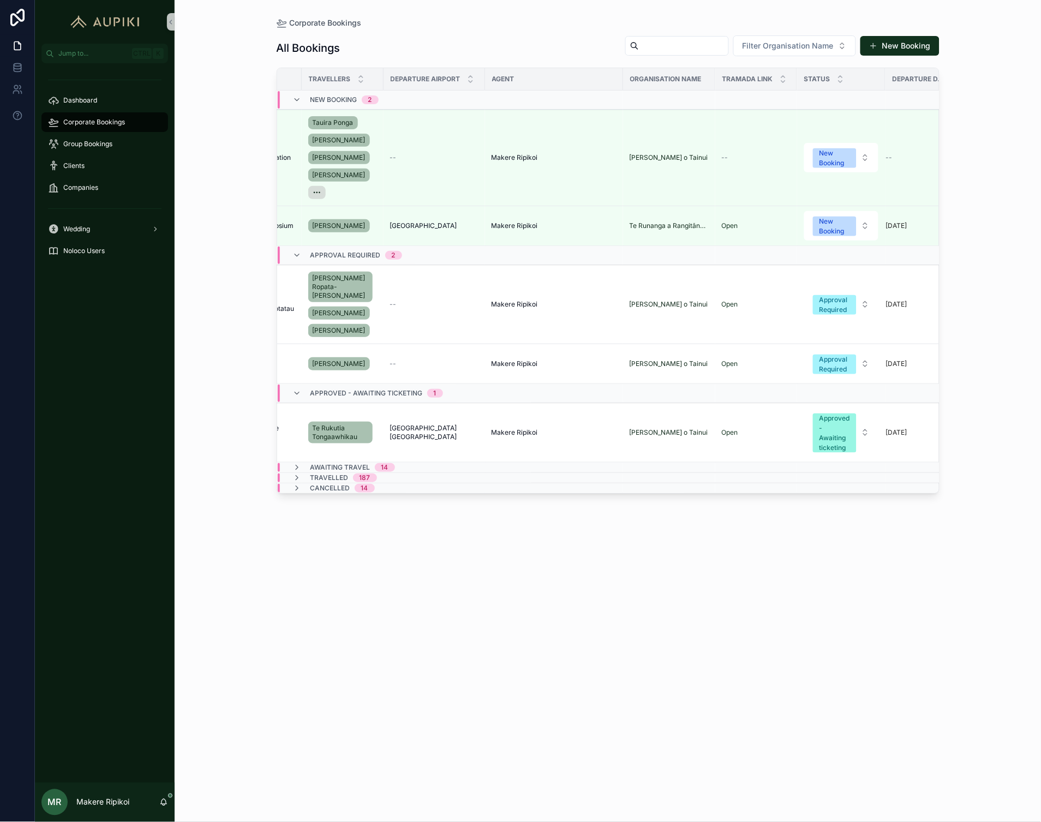
scroll to position [0, 182]
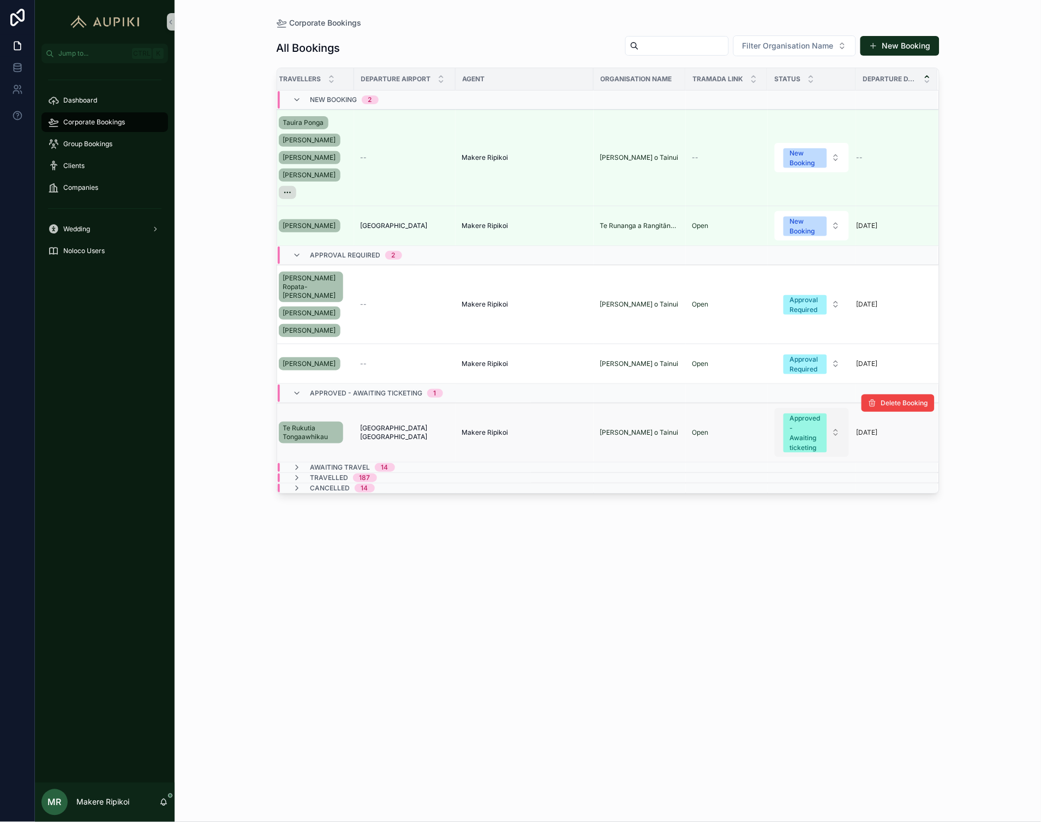
click at [790, 420] on div "Approved - Awaiting ticketing" at bounding box center [805, 433] width 31 height 39
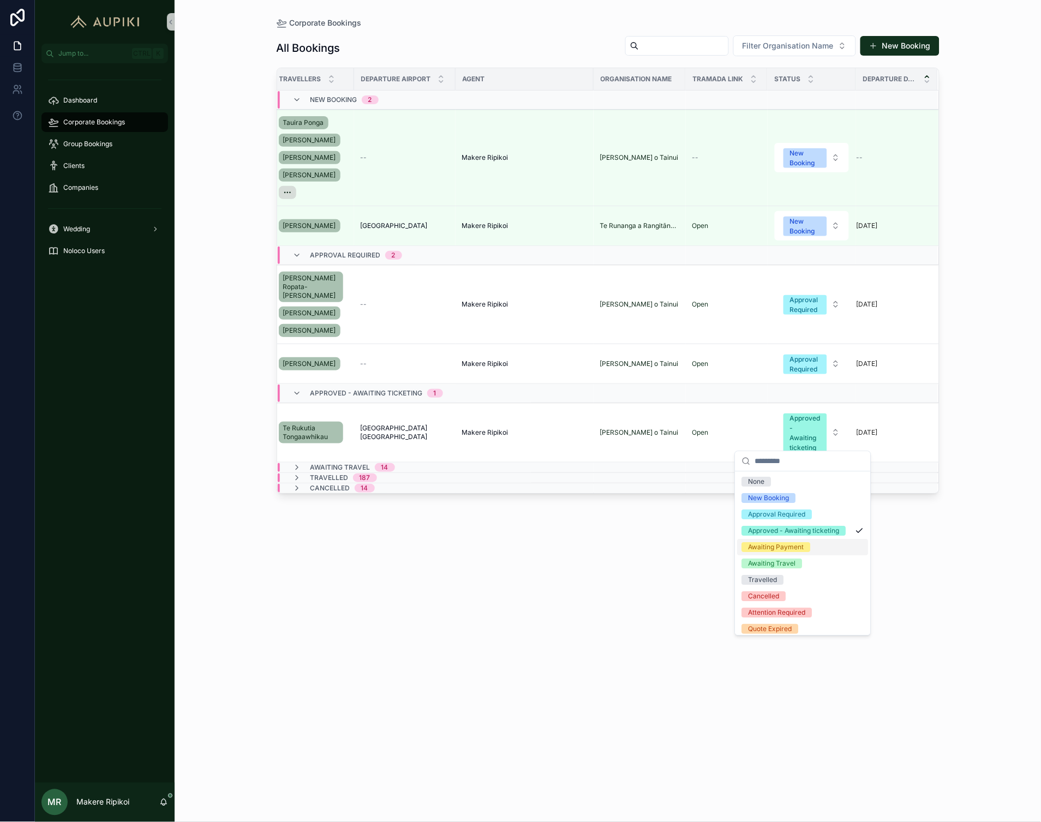
click at [784, 553] on div "Awaiting Payment" at bounding box center [777, 548] width 56 height 10
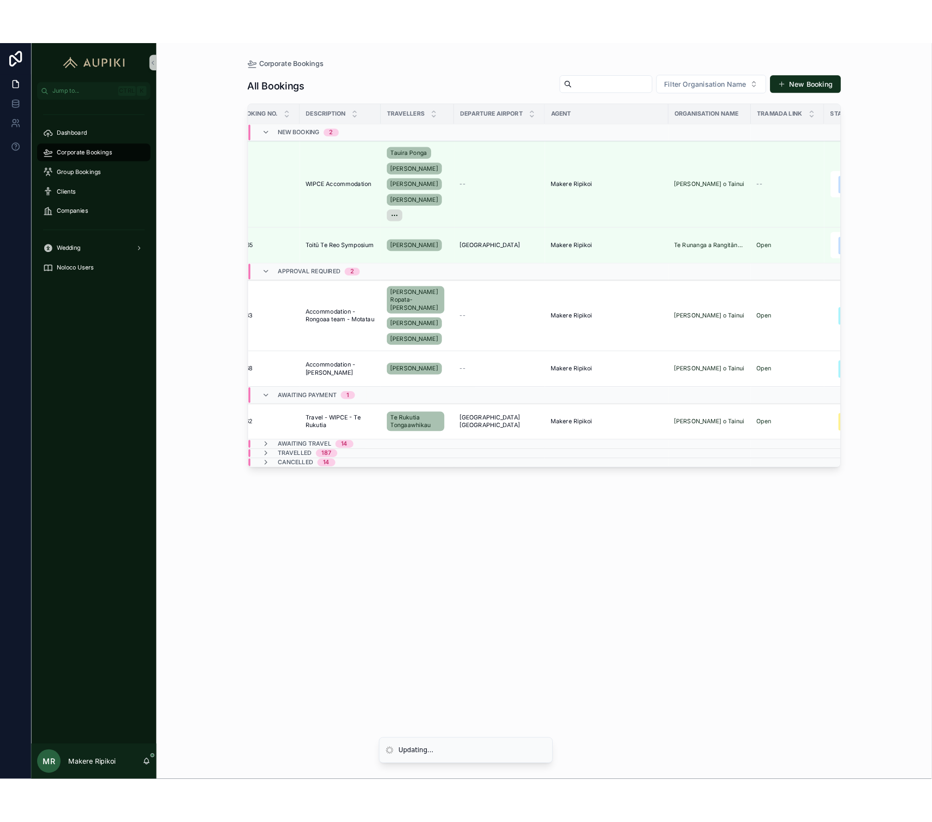
scroll to position [0, 0]
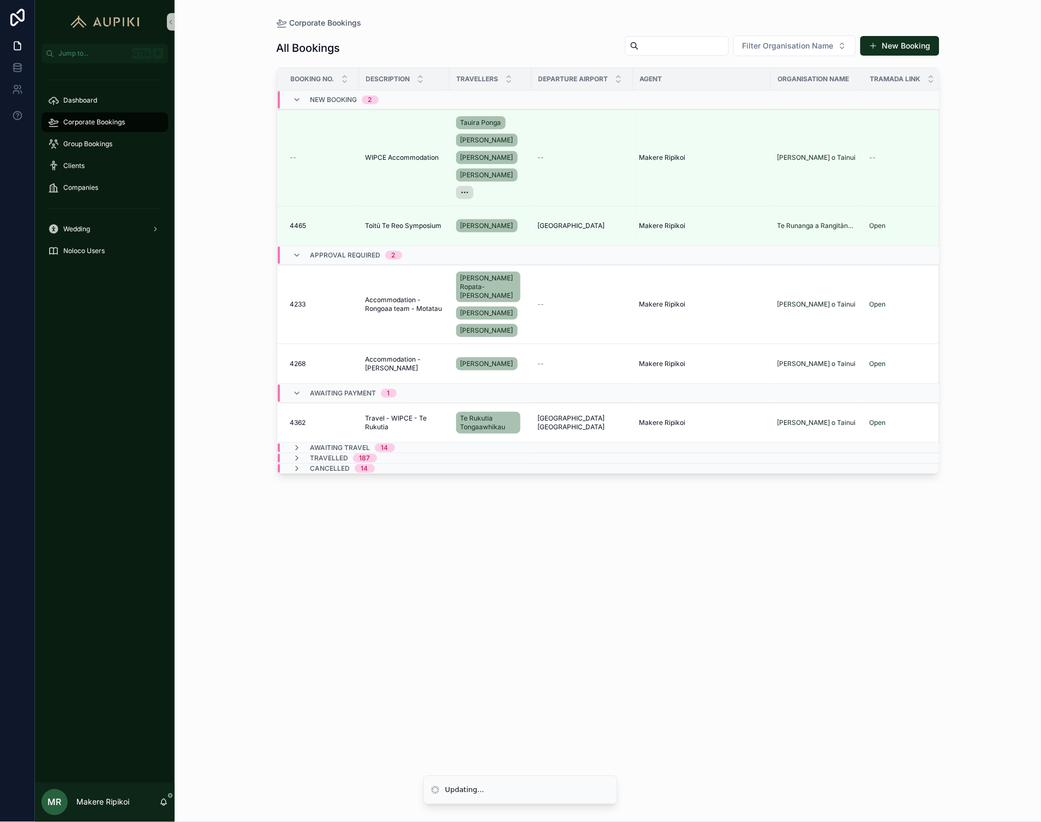
click at [368, 385] on div "Awaiting Payment 1" at bounding box center [353, 393] width 86 height 17
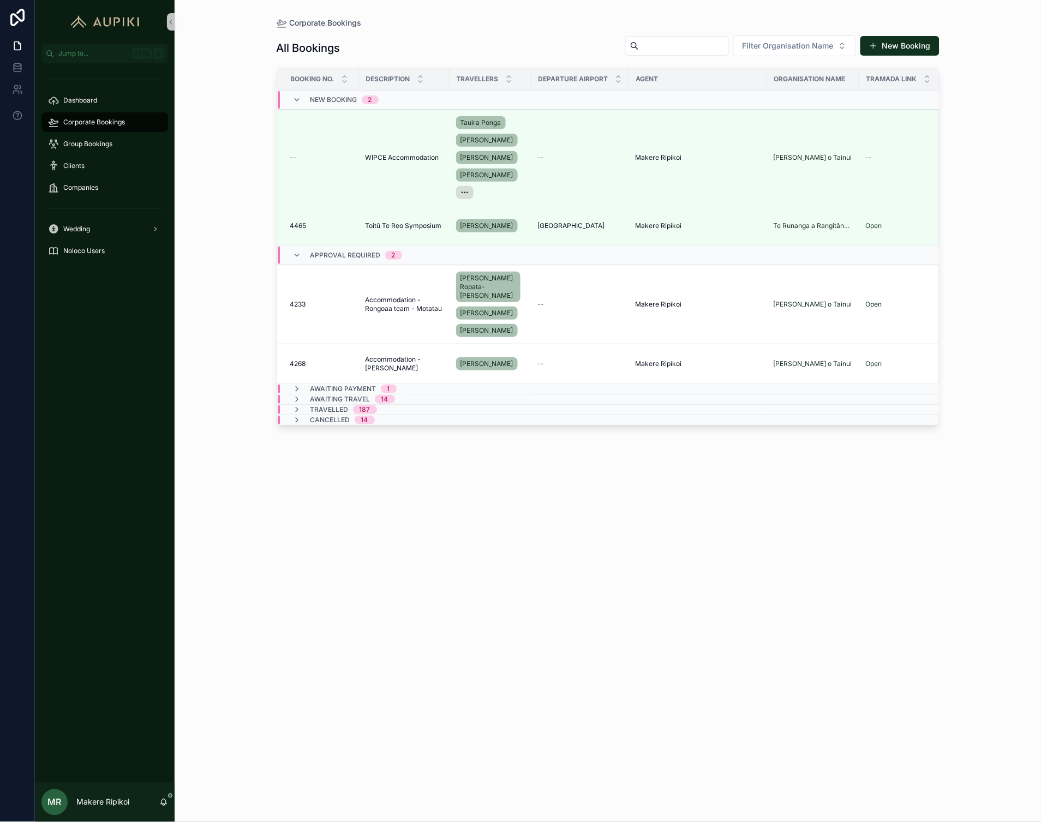
click at [351, 258] on span "Approval Required" at bounding box center [345, 255] width 70 height 9
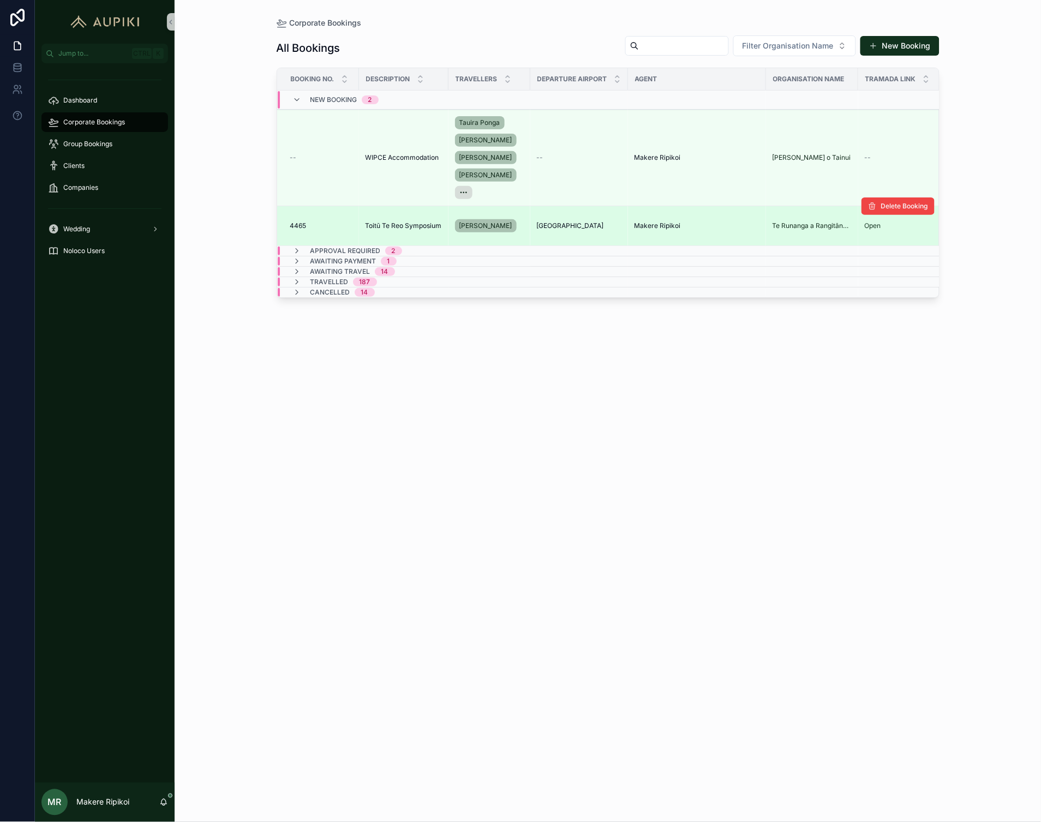
click at [372, 227] on span "Toitū Te Reo Symposium" at bounding box center [404, 226] width 76 height 9
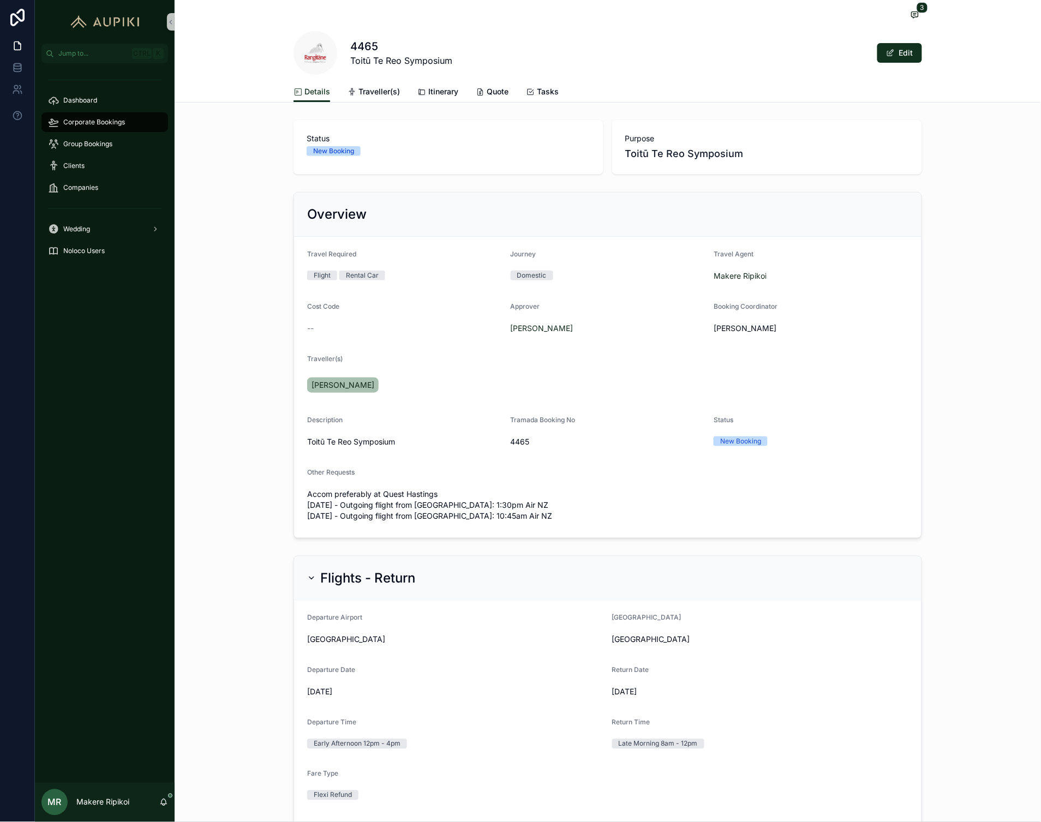
drag, startPoint x: 95, startPoint y: 119, endPoint x: 52, endPoint y: 115, distance: 43.3
click at [95, 119] on span "Corporate Bookings" at bounding box center [94, 122] width 62 height 9
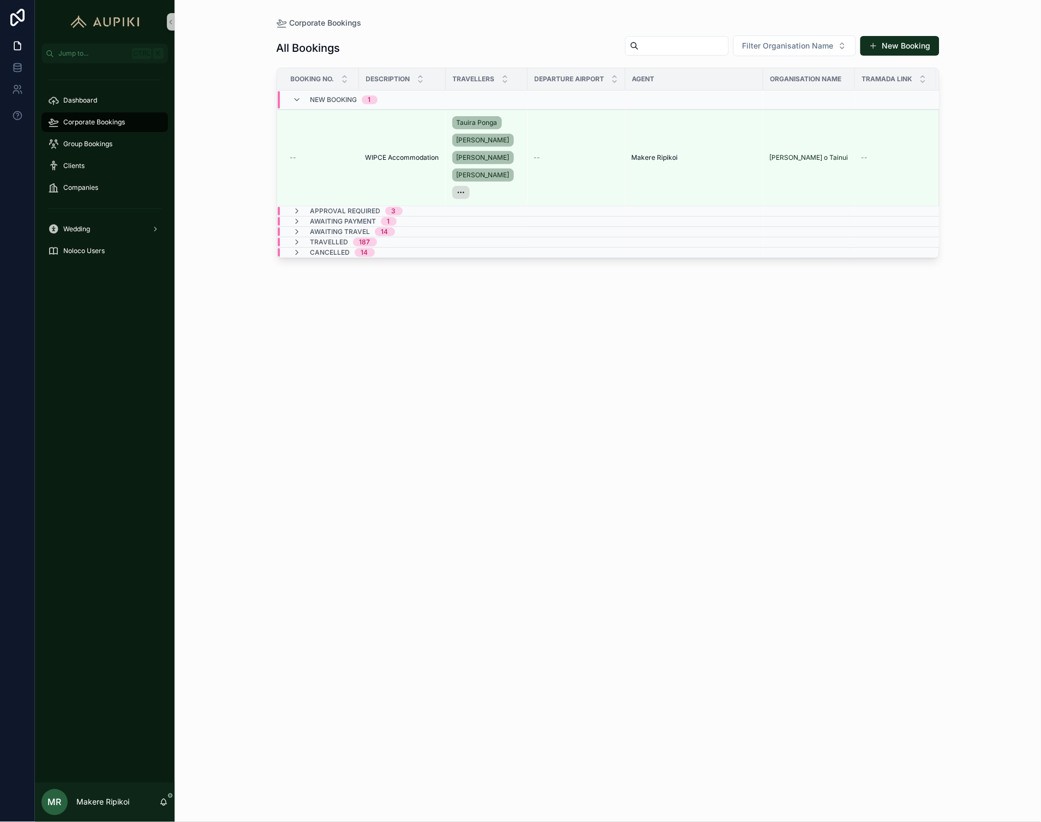
click at [361, 431] on div "All Bookings Filter Organisation Name New Booking Booking No. Description Trave…" at bounding box center [608, 418] width 663 height 781
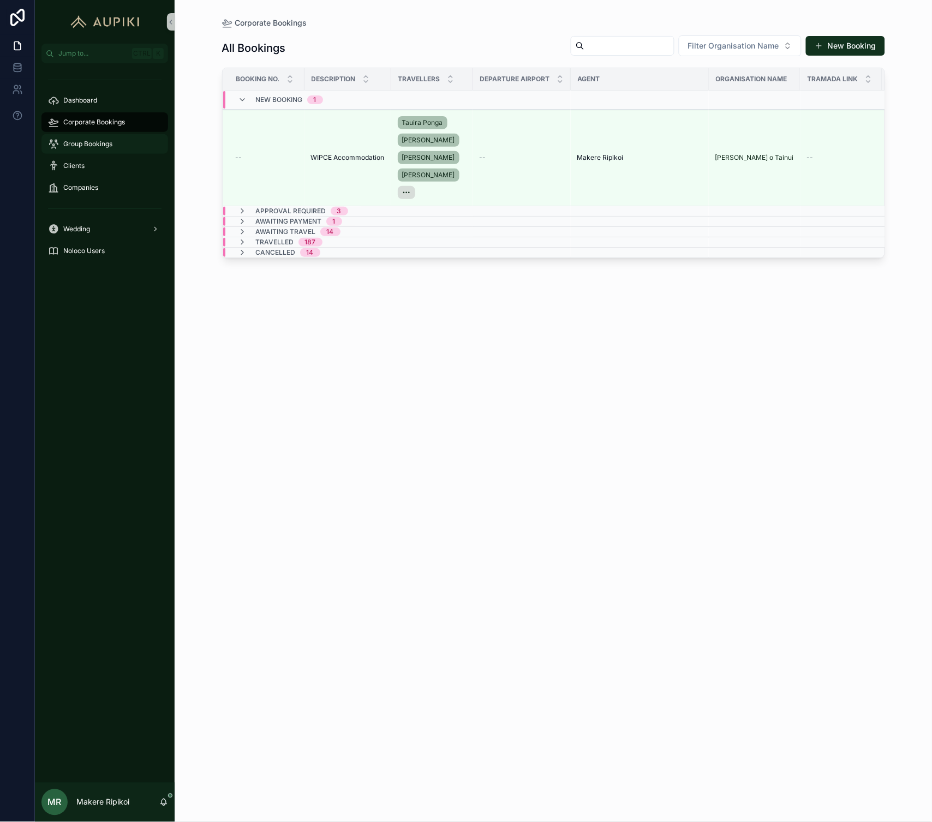
click at [88, 142] on span "Group Bookings" at bounding box center [87, 144] width 49 height 9
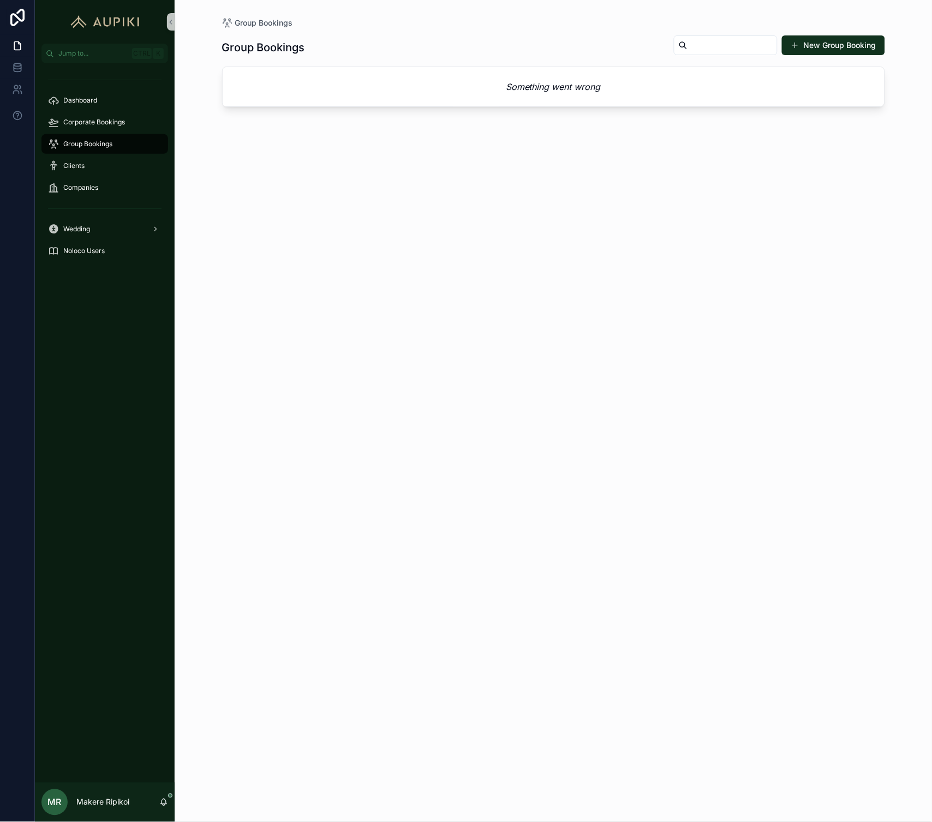
click at [85, 138] on div "Group Bookings" at bounding box center [105, 143] width 114 height 17
click at [84, 148] on span "Group Bookings" at bounding box center [87, 144] width 49 height 9
click at [91, 115] on div "Corporate Bookings" at bounding box center [105, 122] width 114 height 17
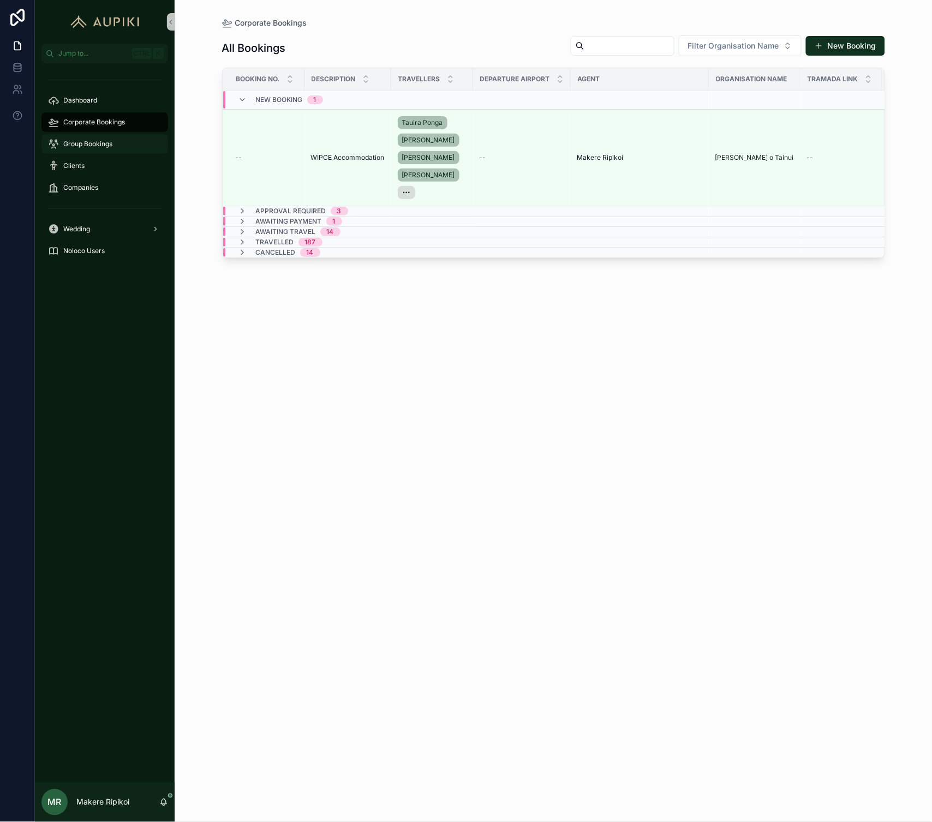
click at [92, 140] on span "Group Bookings" at bounding box center [87, 144] width 49 height 9
